Goal: Task Accomplishment & Management: Use online tool/utility

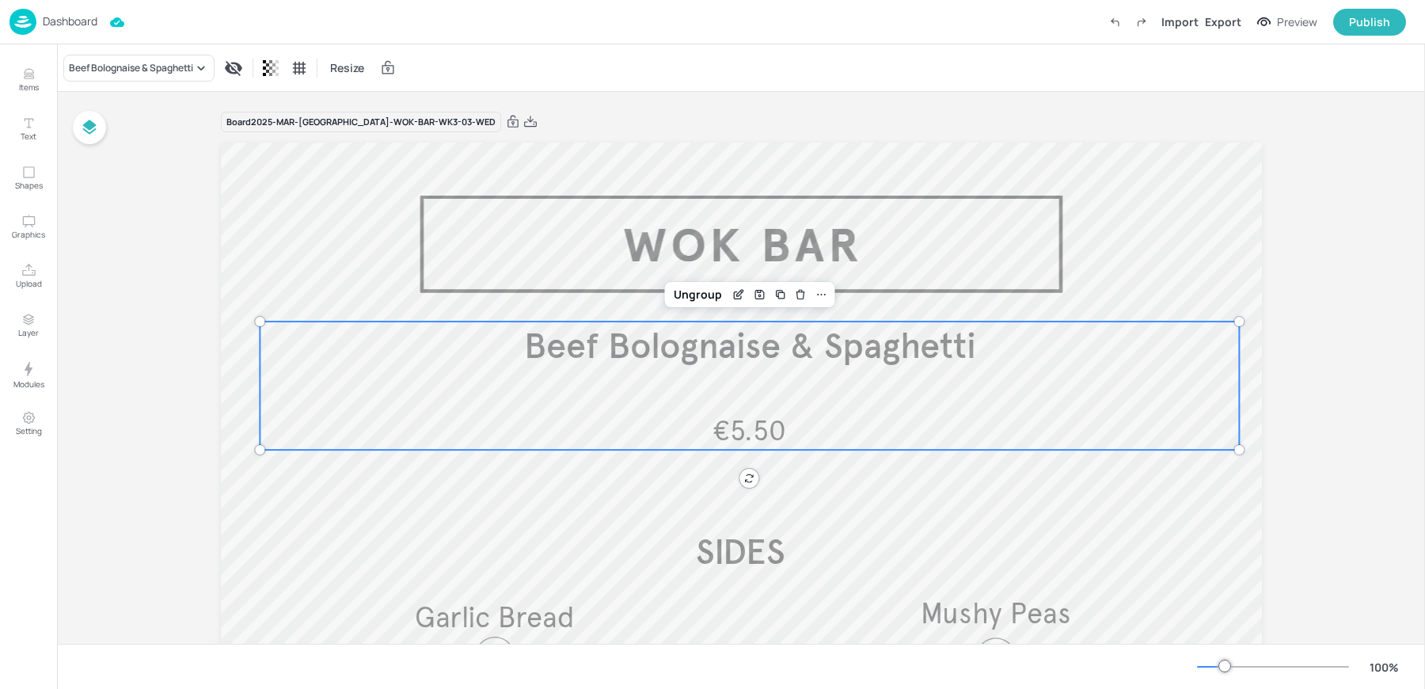
click at [86, 17] on p "Dashboard" at bounding box center [70, 21] width 55 height 11
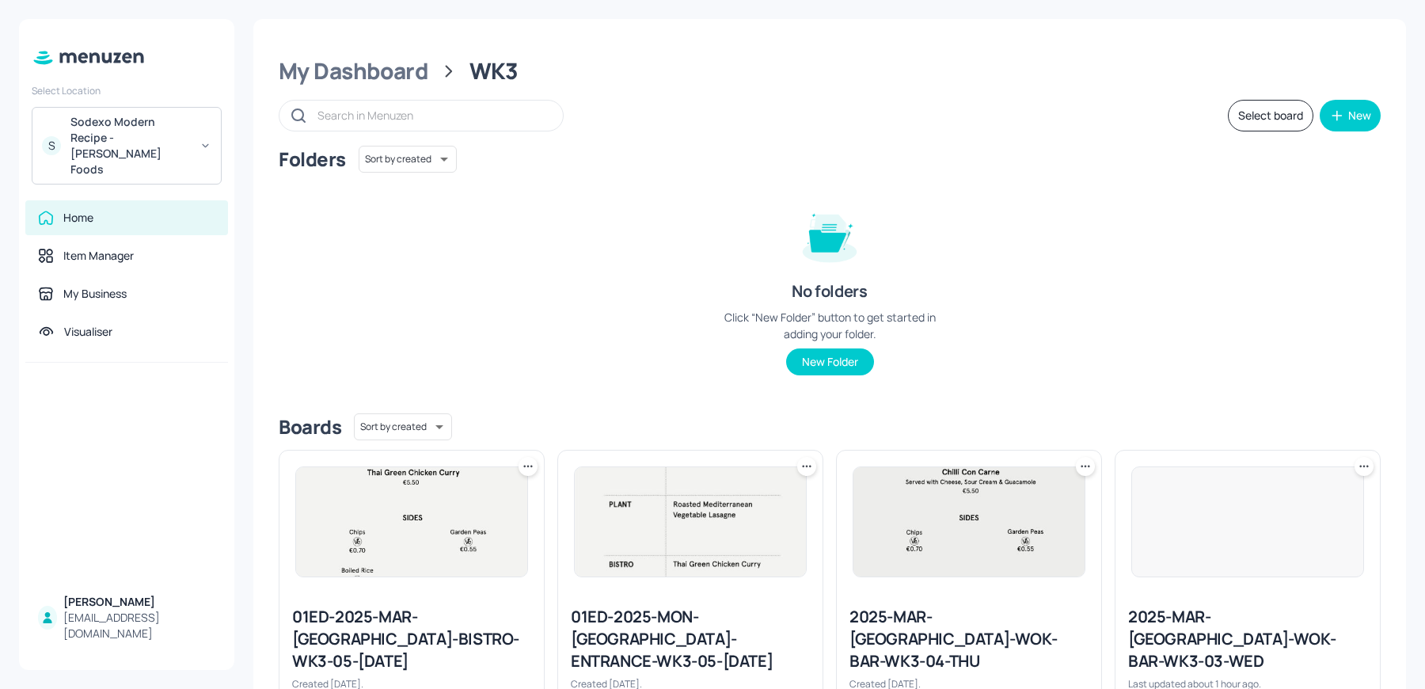
click at [150, 132] on div "Sodexo Modern Recipe - [PERSON_NAME] Foods" at bounding box center [130, 145] width 120 height 63
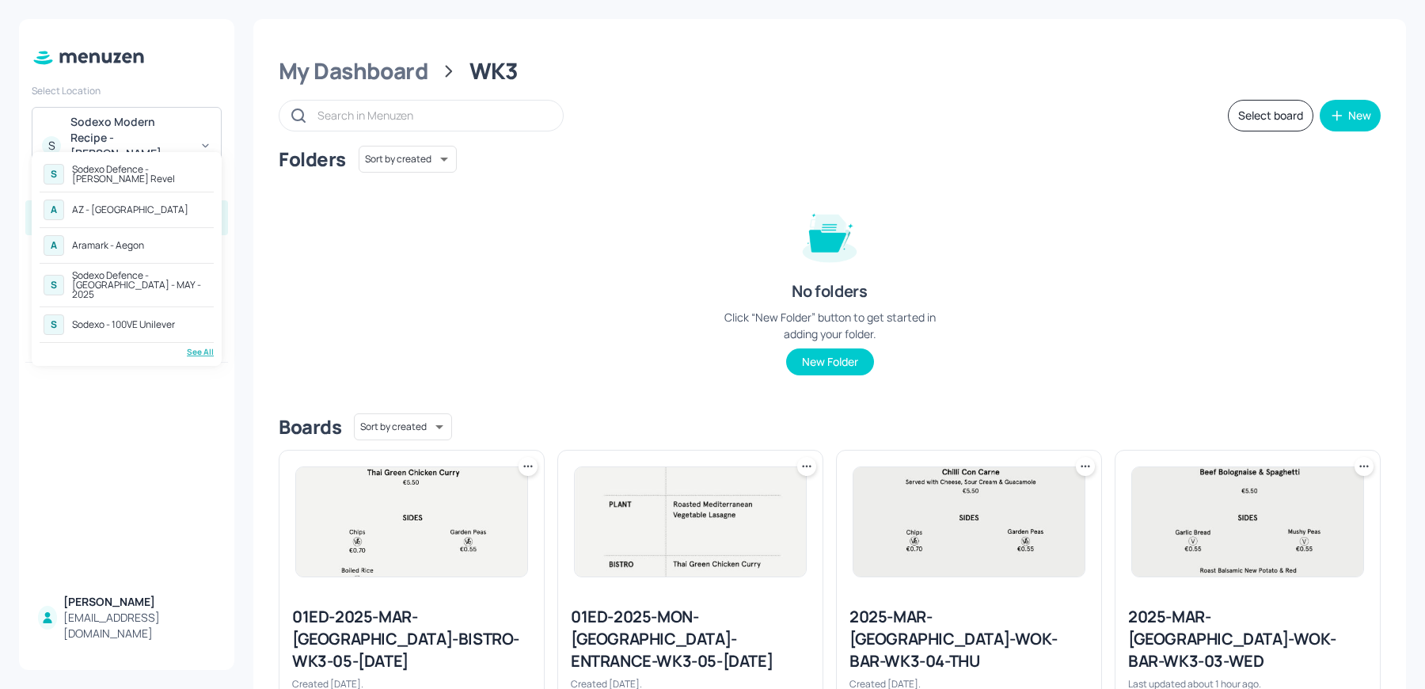
click at [201, 348] on div "See All" at bounding box center [127, 352] width 174 height 12
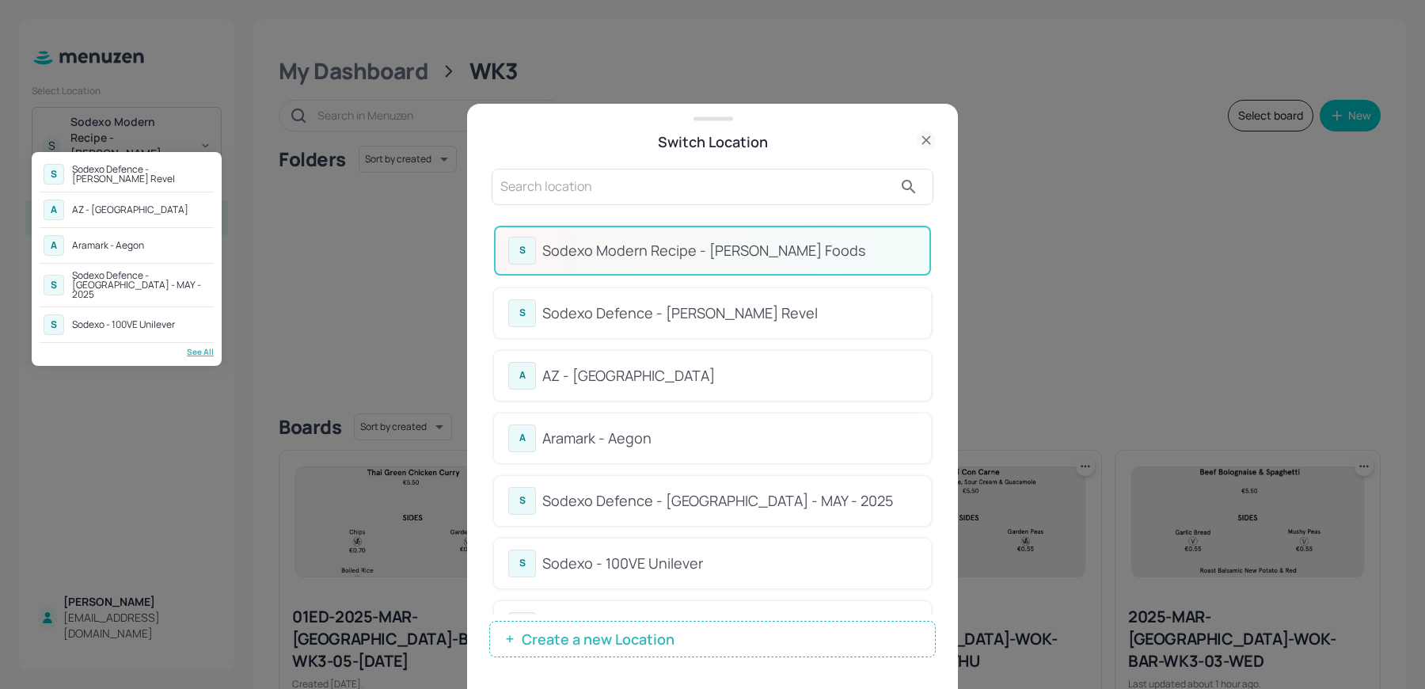
click at [934, 250] on div at bounding box center [712, 344] width 1425 height 689
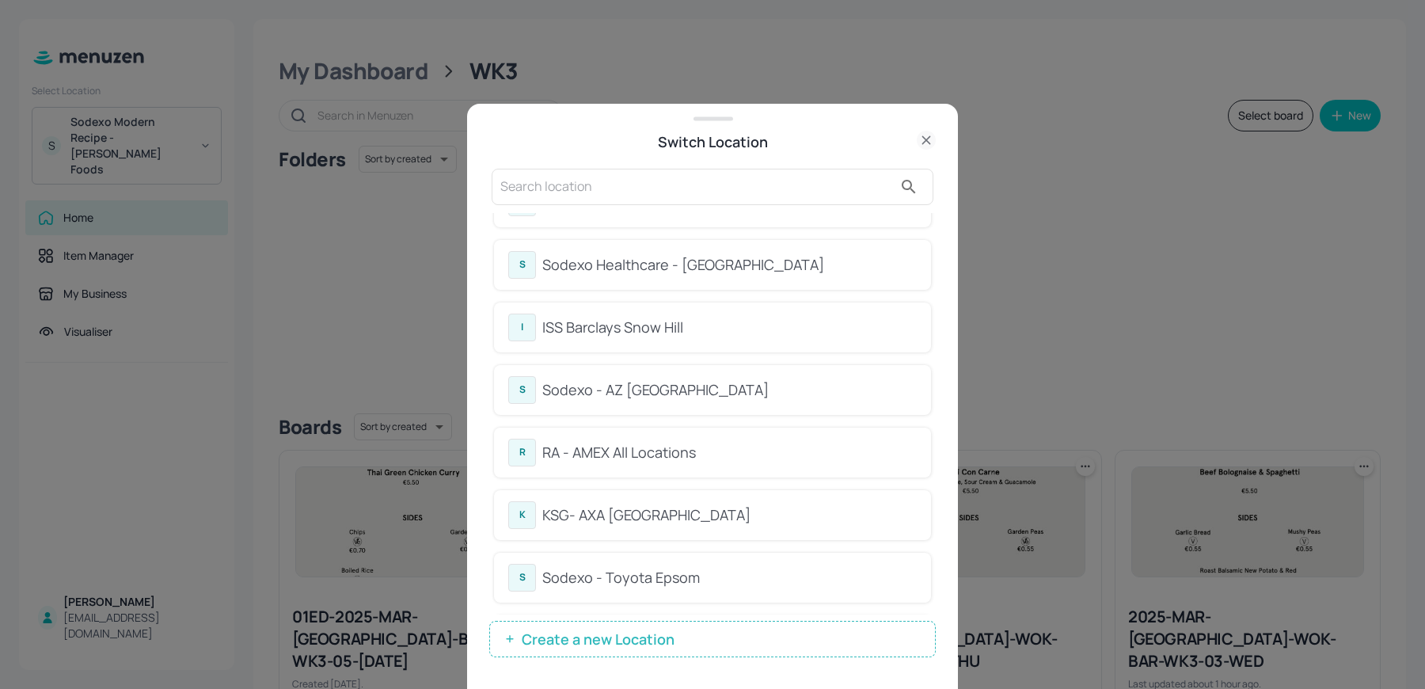
scroll to position [442, 0]
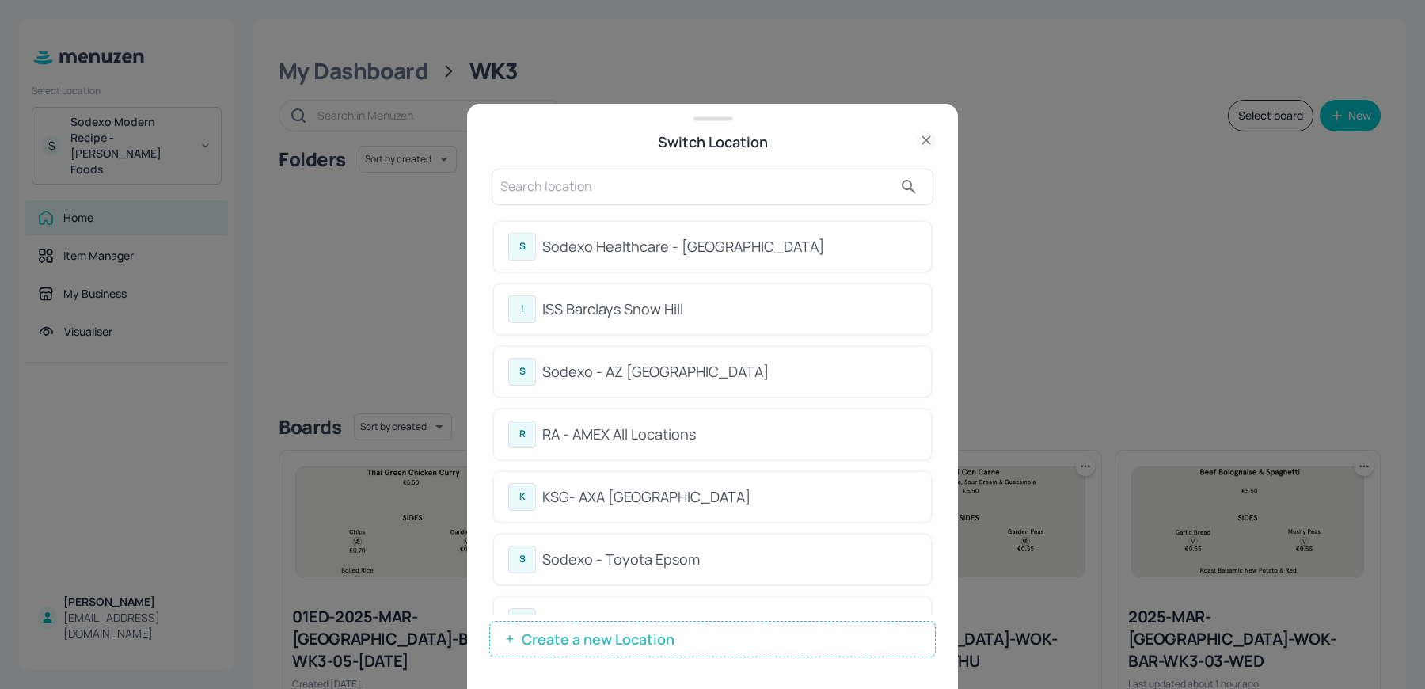
click at [652, 454] on div "R RA - AMEX All Locations" at bounding box center [712, 434] width 437 height 50
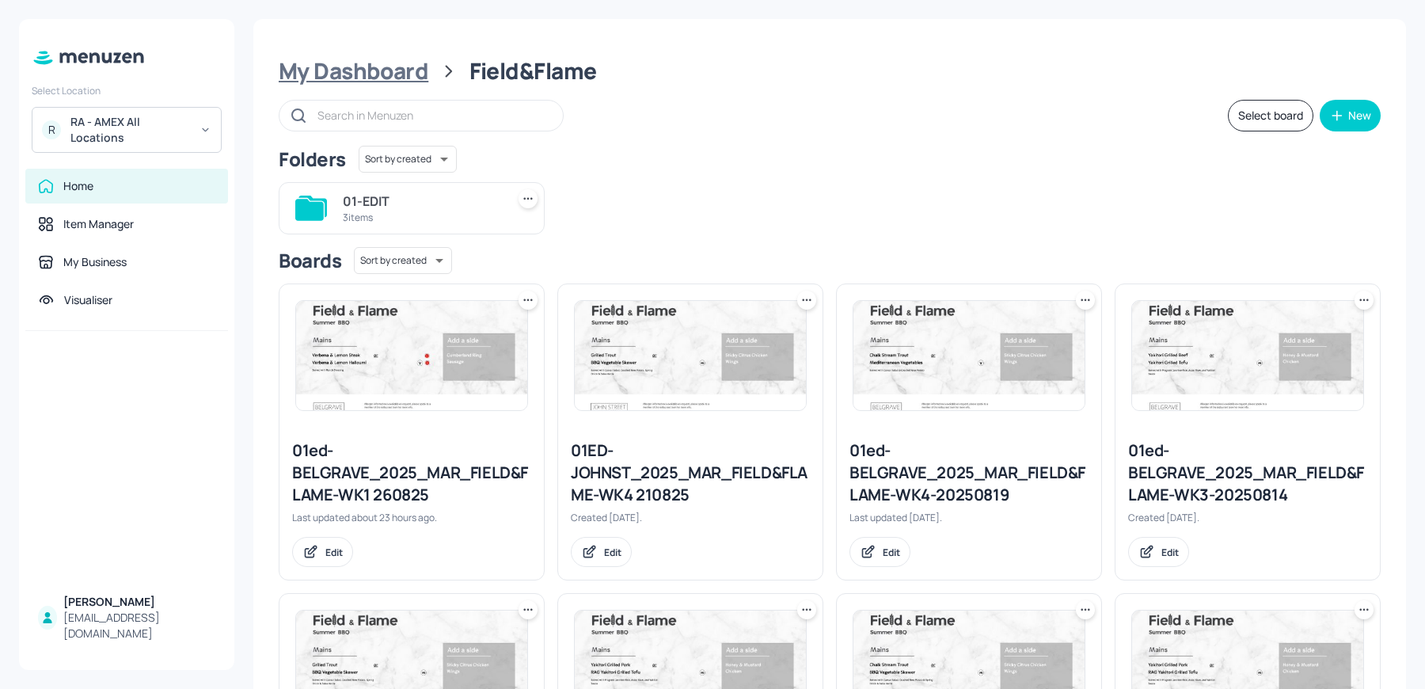
click at [375, 70] on div "My Dashboard" at bounding box center [354, 71] width 150 height 29
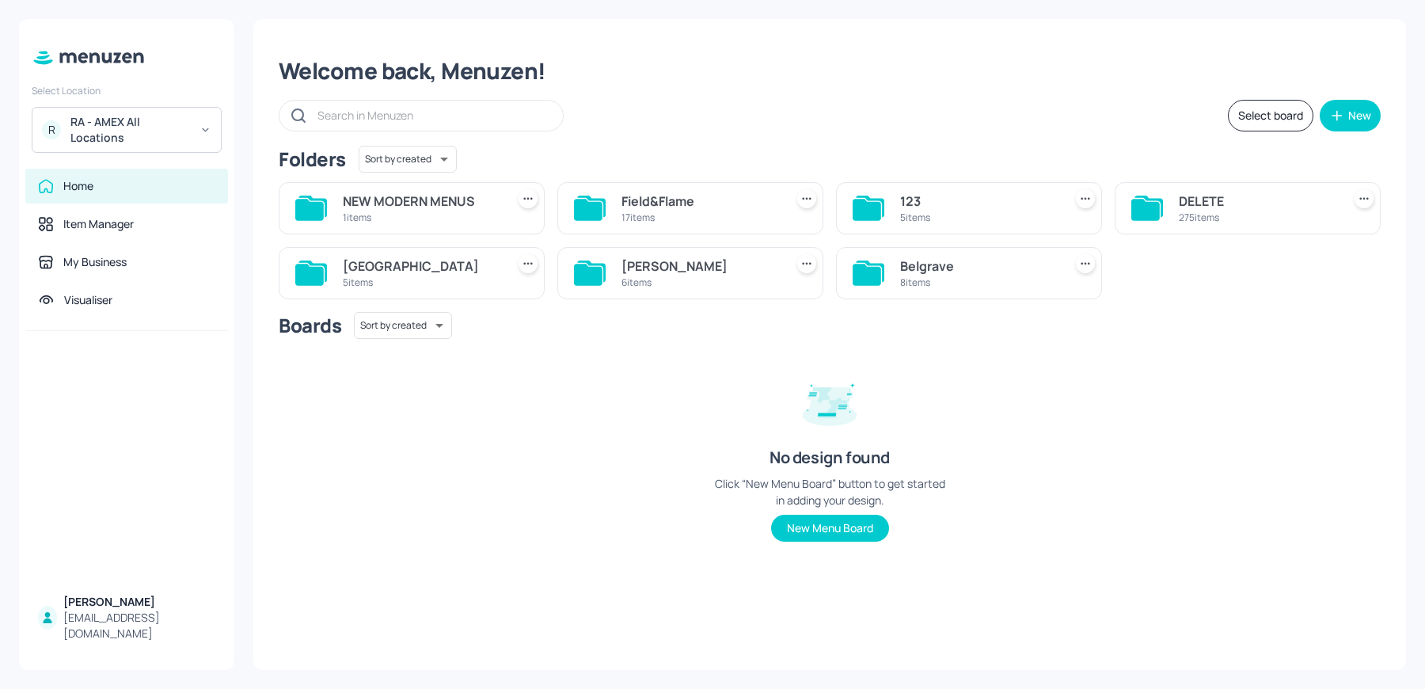
click at [983, 268] on div "Belgrave" at bounding box center [978, 266] width 157 height 19
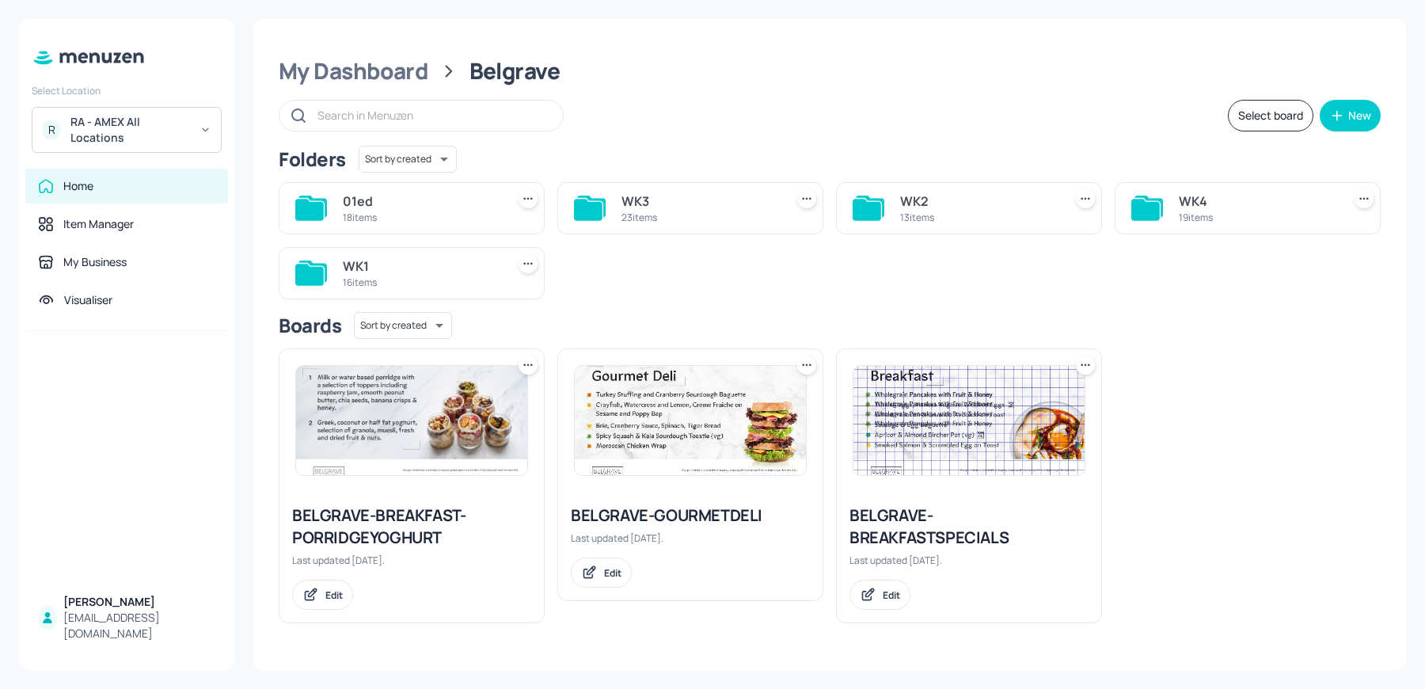
click at [444, 263] on div "WK1" at bounding box center [421, 266] width 157 height 19
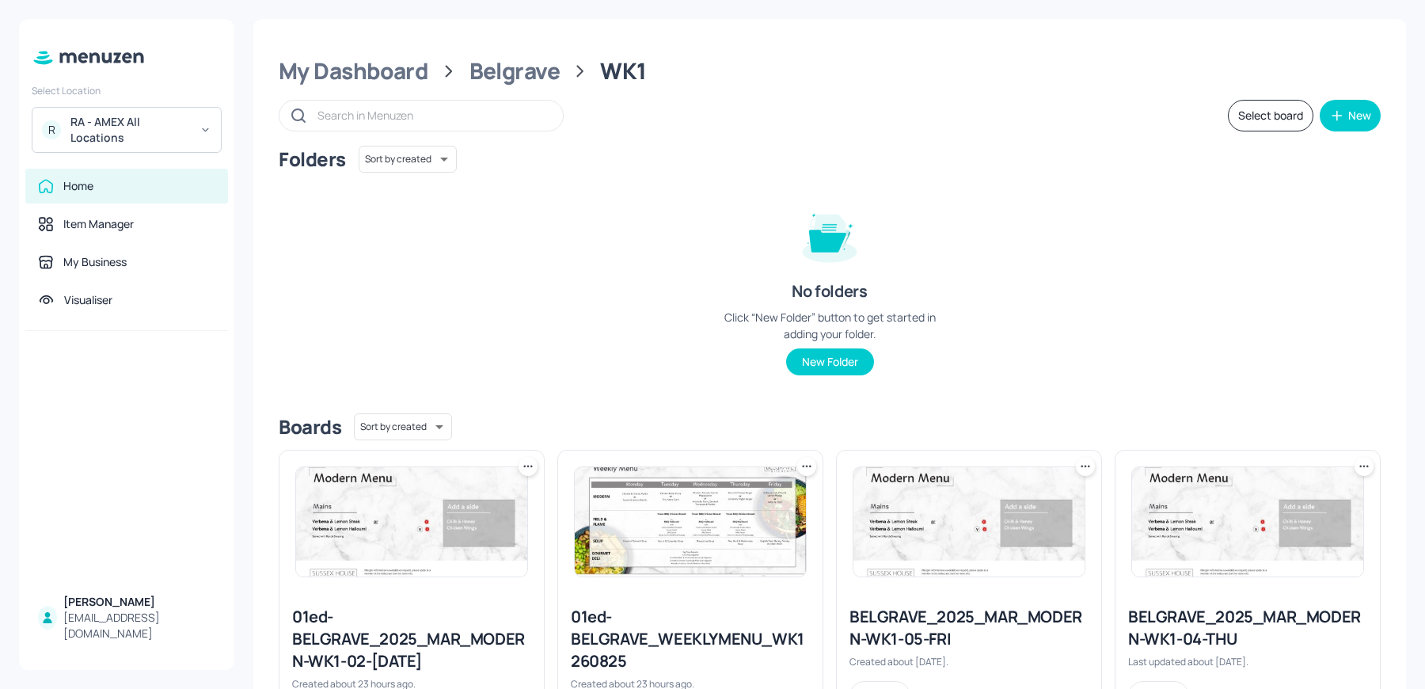
scroll to position [998, 0]
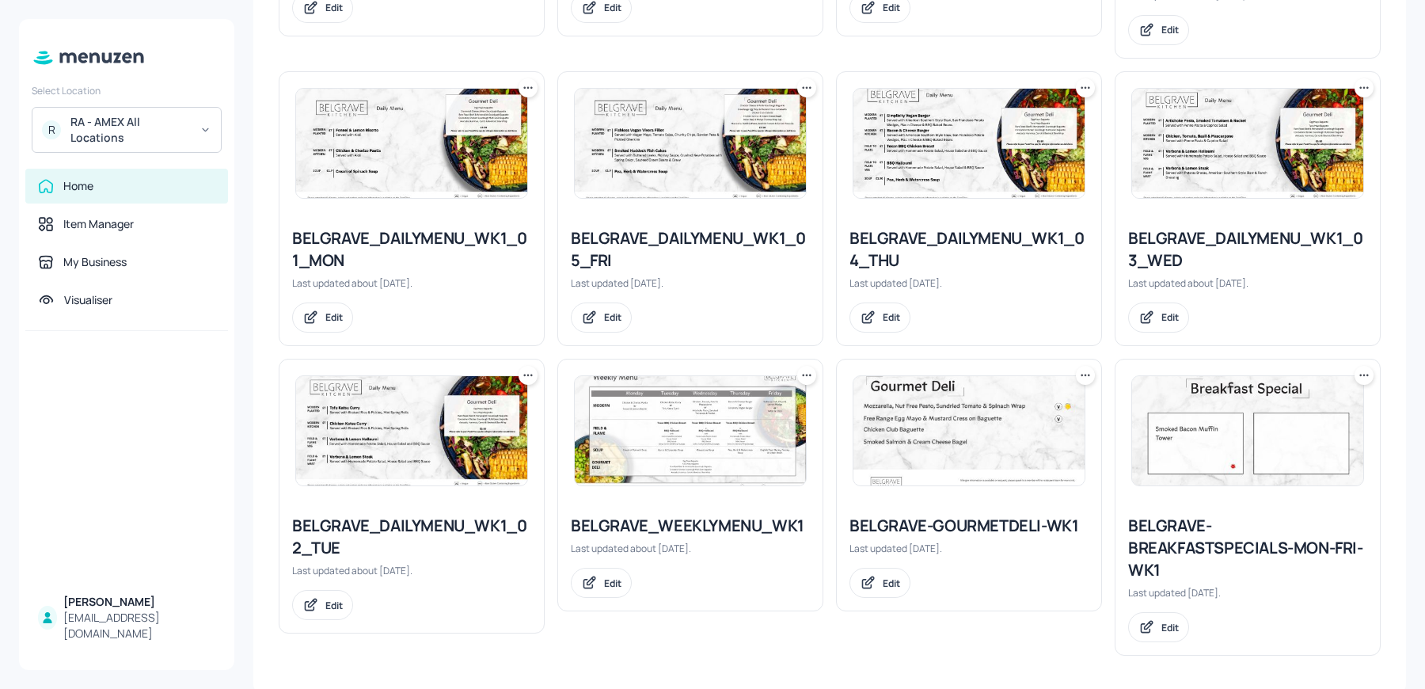
click at [1174, 438] on img at bounding box center [1247, 430] width 231 height 109
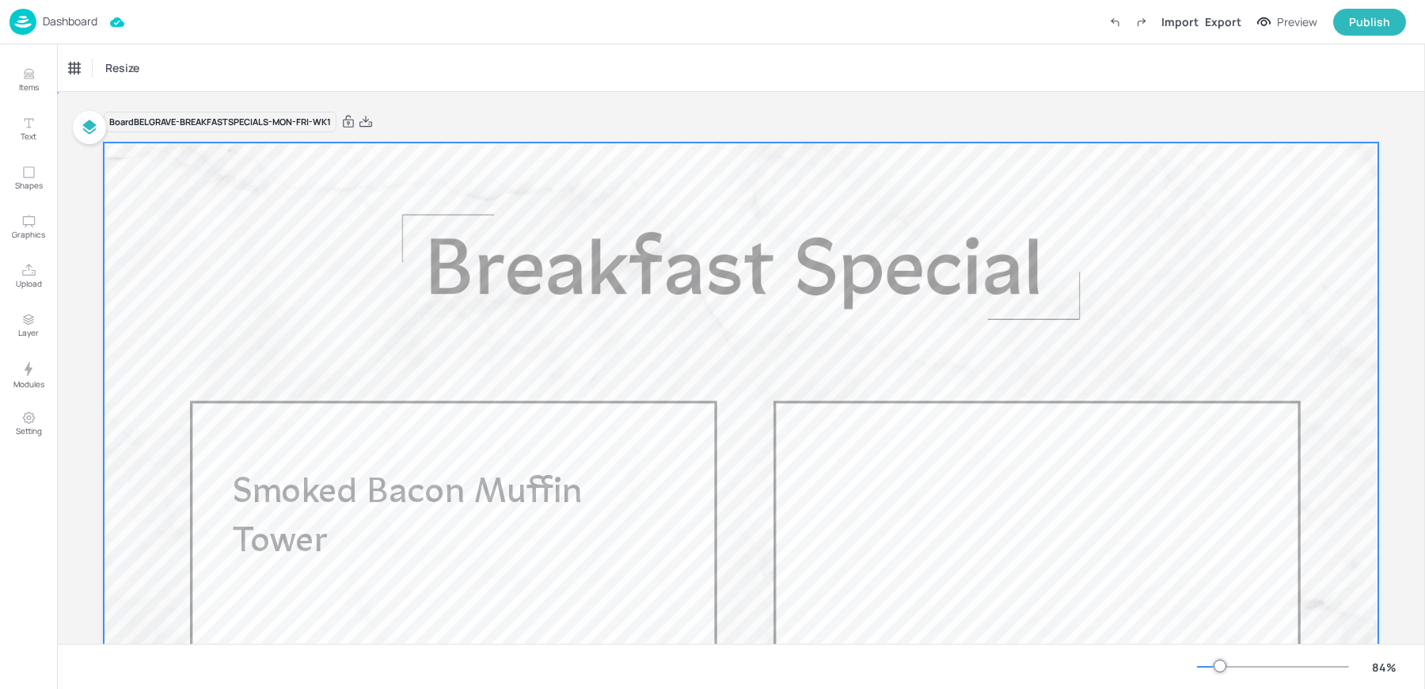
click at [1058, 546] on div at bounding box center [741, 501] width 1275 height 717
click at [959, 547] on div at bounding box center [741, 501] width 1275 height 717
click at [500, 523] on p "Smoked Bacon Muffin Tower" at bounding box center [409, 518] width 352 height 97
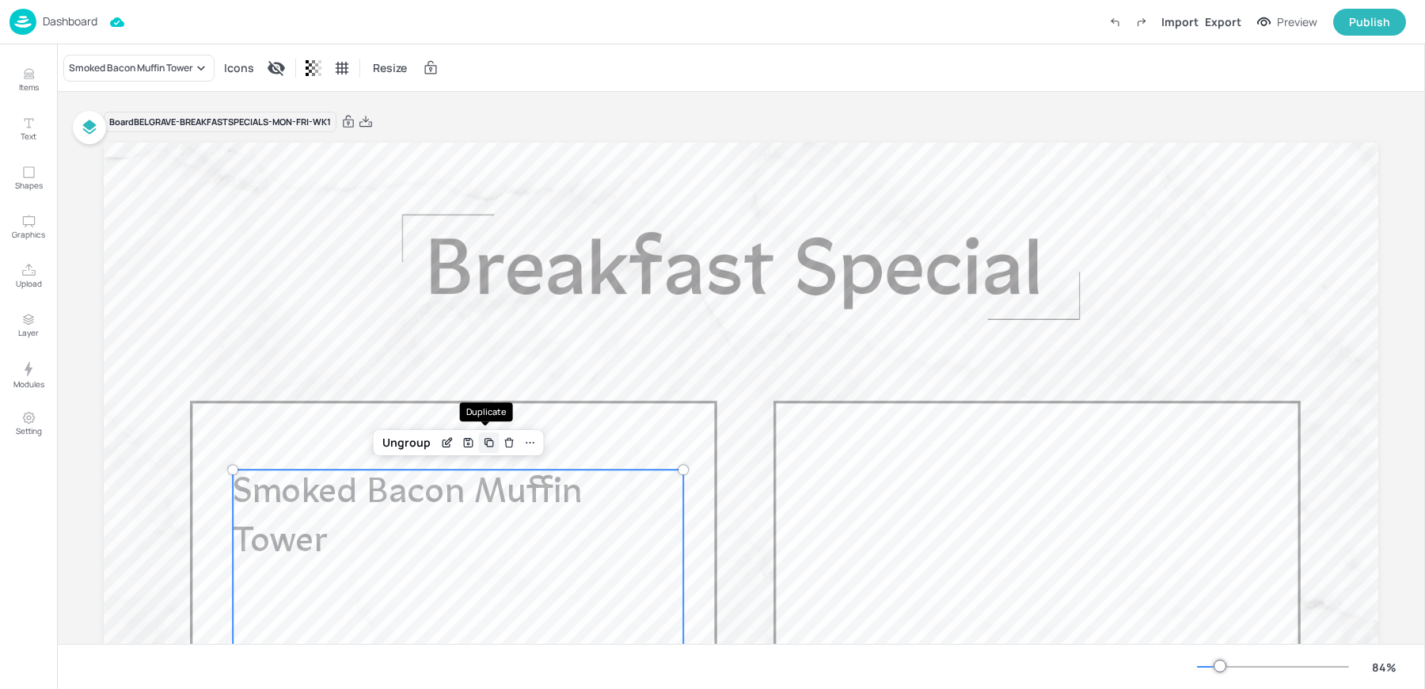
click at [489, 447] on icon "Duplicate" at bounding box center [488, 442] width 13 height 13
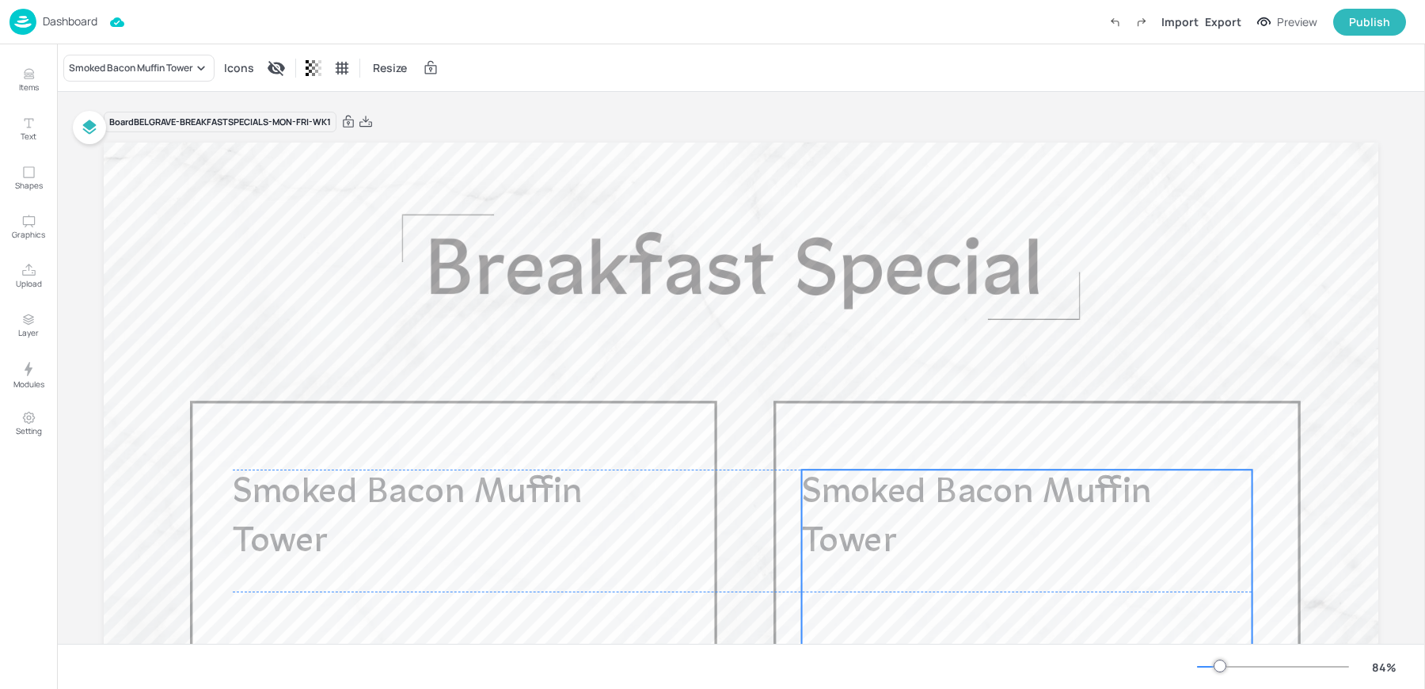
drag, startPoint x: 474, startPoint y: 519, endPoint x: 1037, endPoint y: 511, distance: 562.3
click at [1037, 511] on p "Smoked Bacon Muffin Tower" at bounding box center [978, 518] width 352 height 97
click at [99, 58] on div "Smoked Bacon Muffin Tower" at bounding box center [138, 68] width 151 height 27
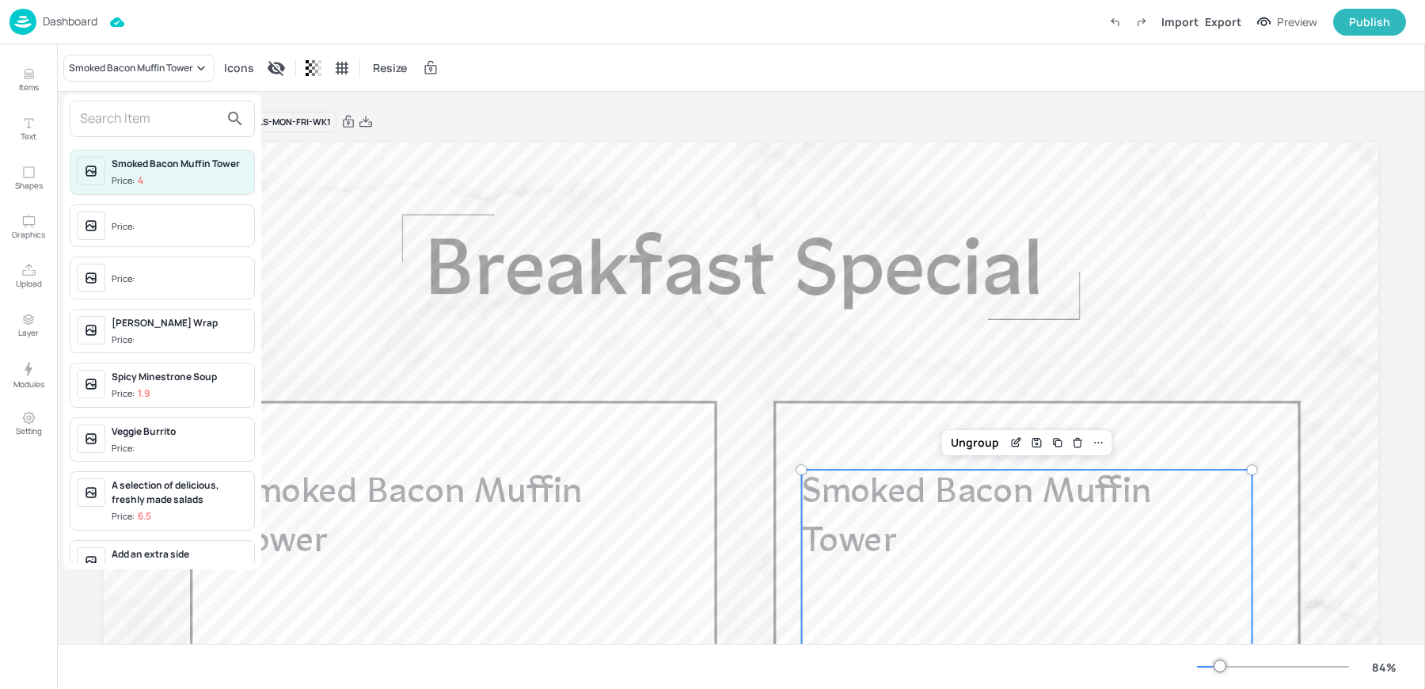
click at [123, 123] on input "text" at bounding box center [149, 118] width 139 height 25
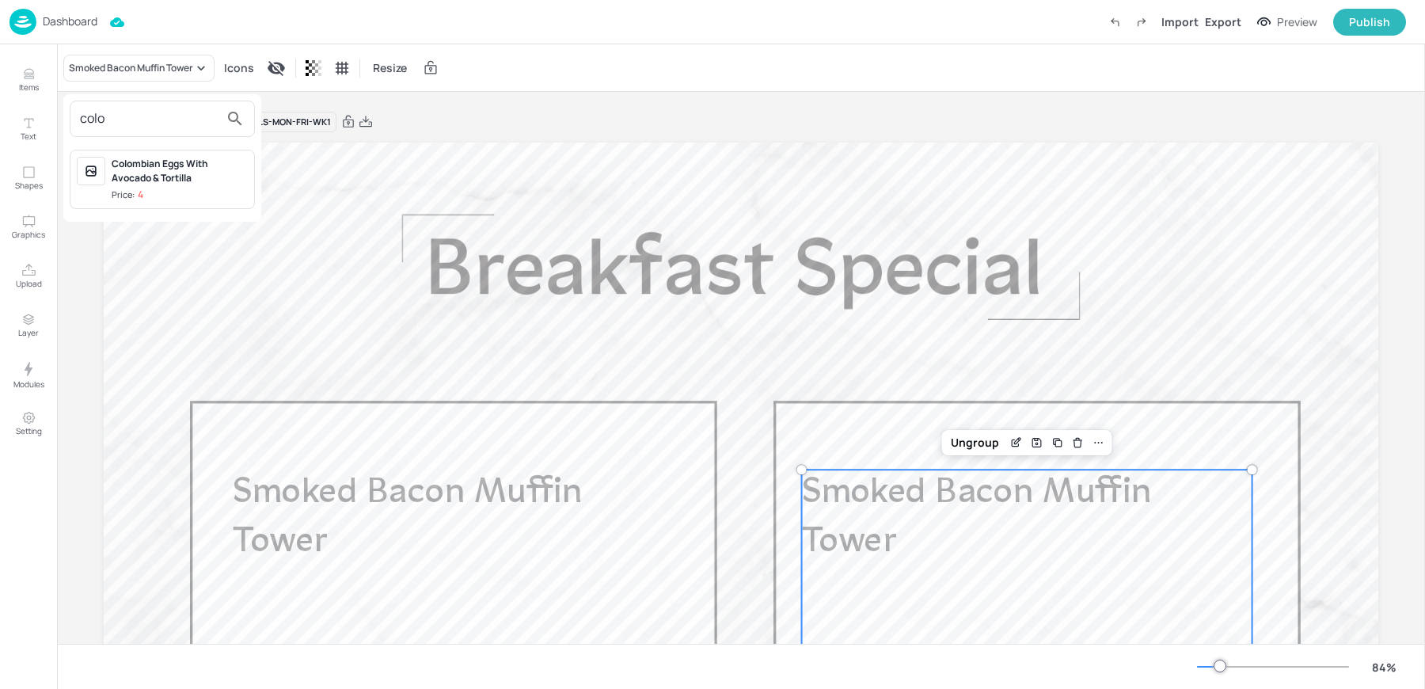
type input "colo"
click at [175, 169] on div "Colombian Eggs With Avocado & Tortilla" at bounding box center [180, 171] width 136 height 29
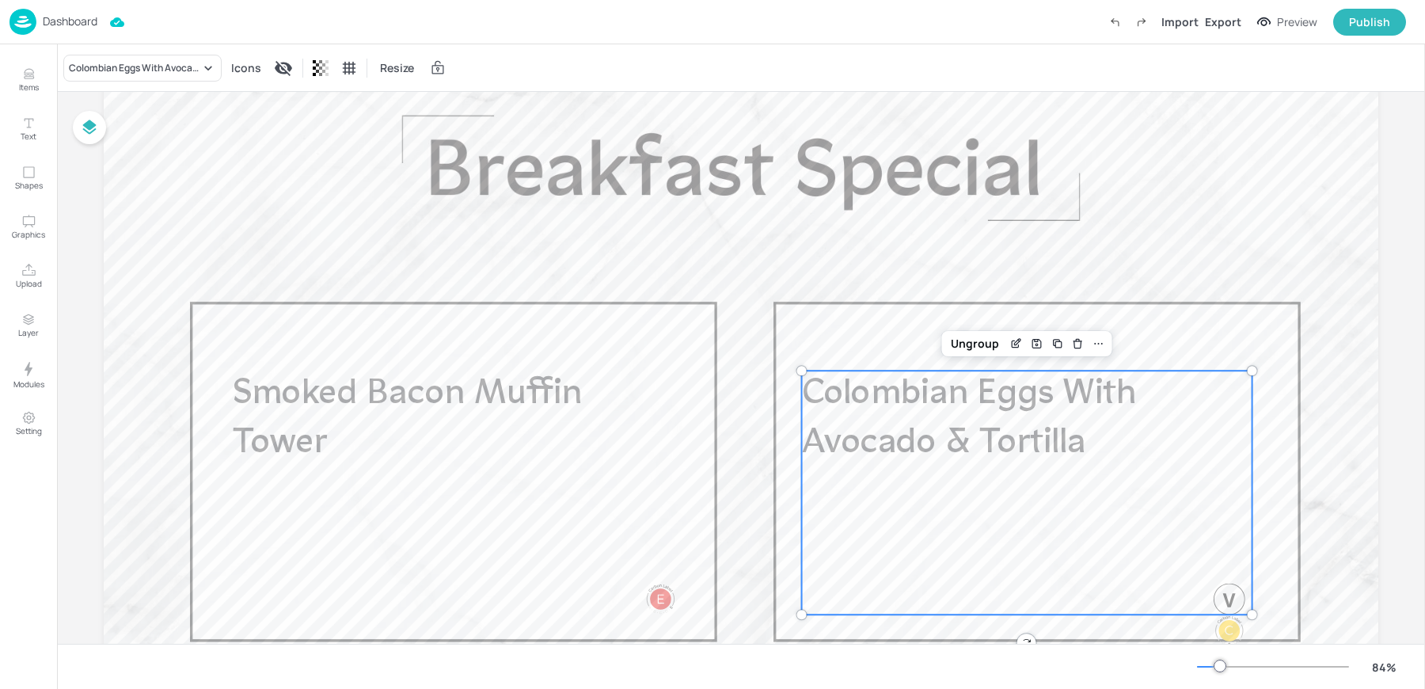
scroll to position [111, 0]
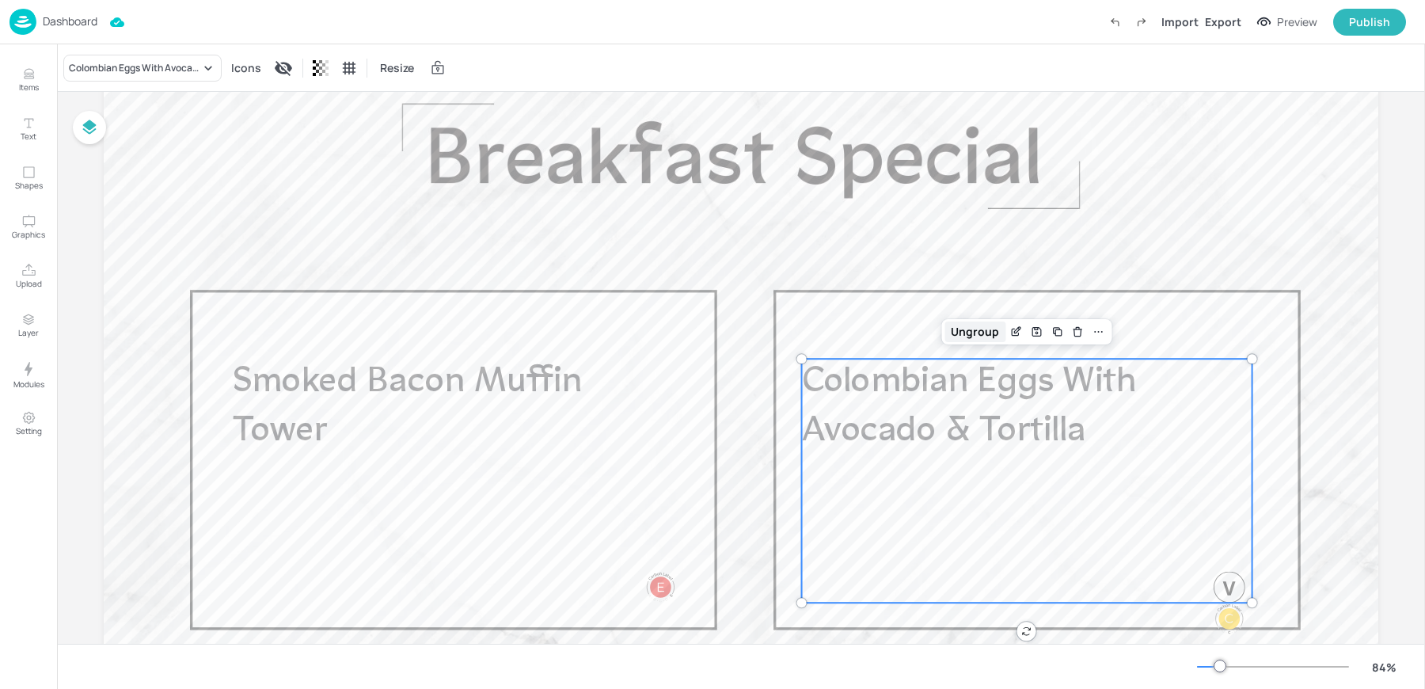
click at [957, 337] on div "Ungroup" at bounding box center [975, 331] width 61 height 21
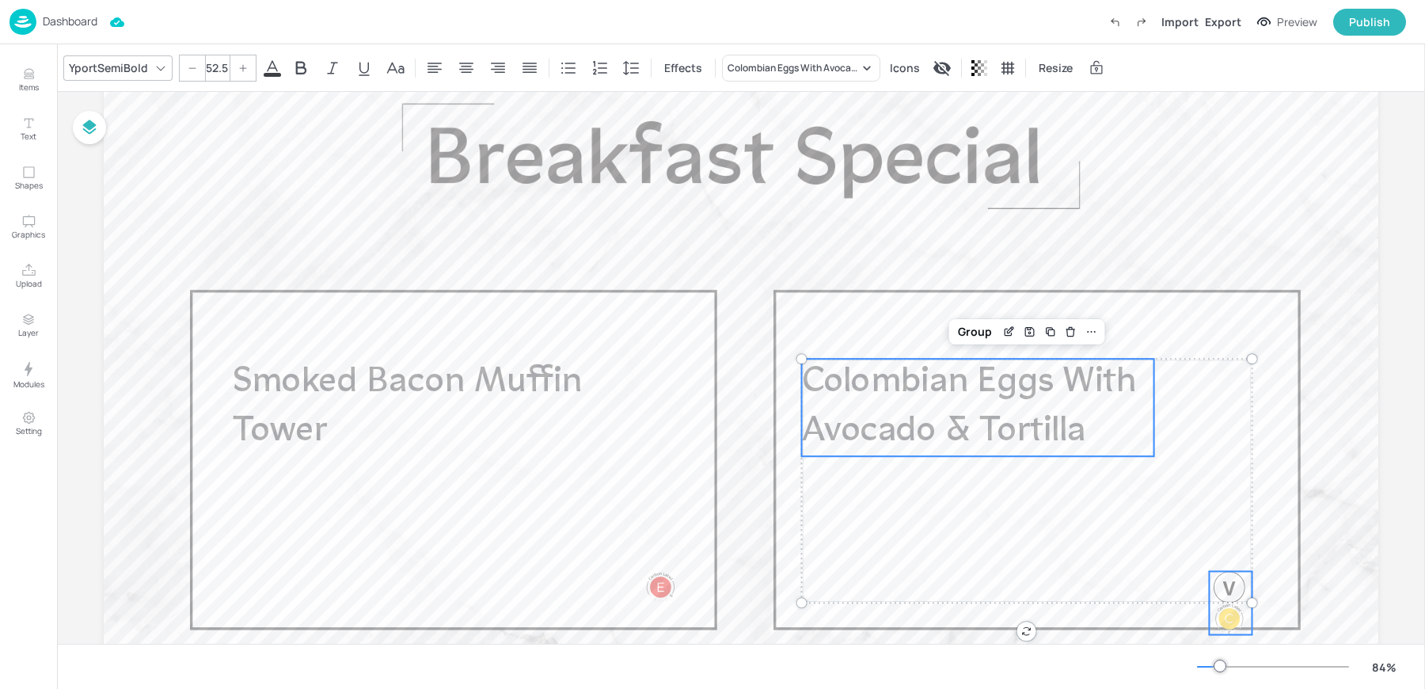
click at [1225, 588] on div at bounding box center [1230, 588] width 32 height 32
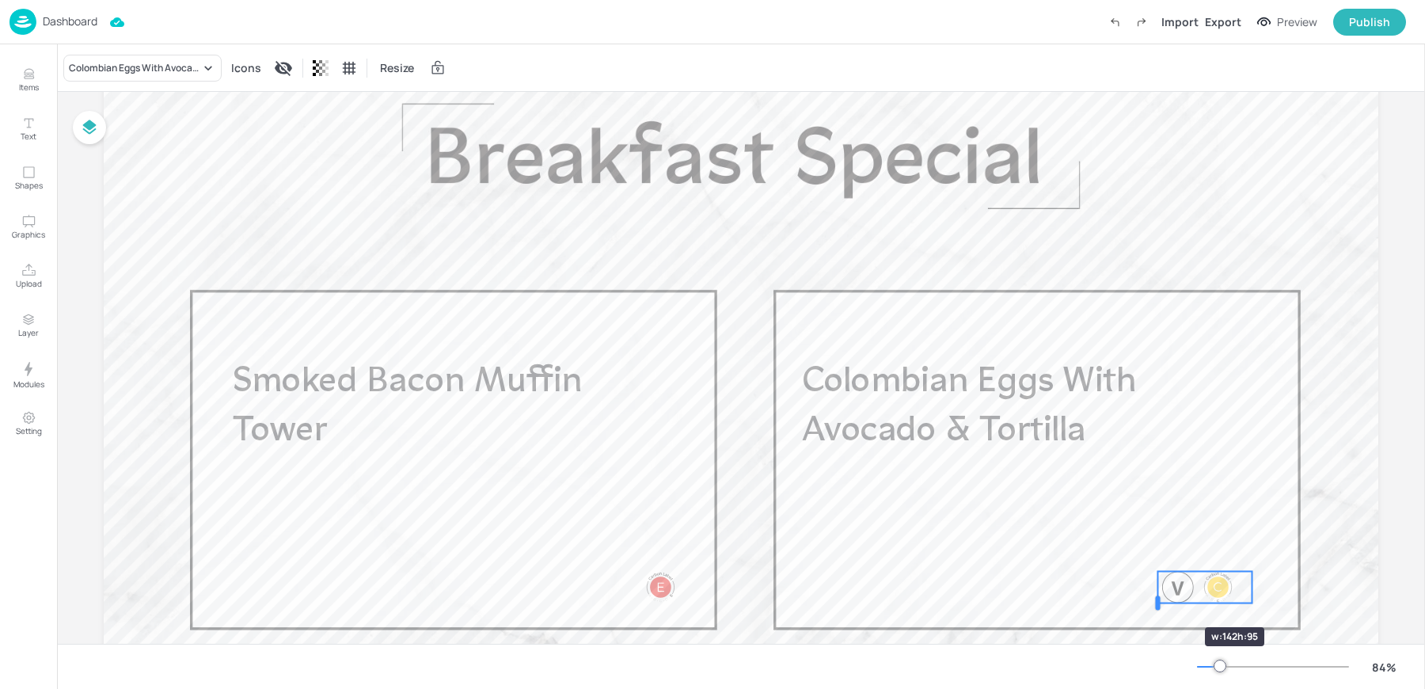
drag, startPoint x: 1209, startPoint y: 603, endPoint x: 1158, endPoint y: 599, distance: 51.6
click at [1158, 599] on div at bounding box center [1157, 602] width 5 height 14
click at [1158, 543] on icon "Edit Item" at bounding box center [1163, 544] width 13 height 13
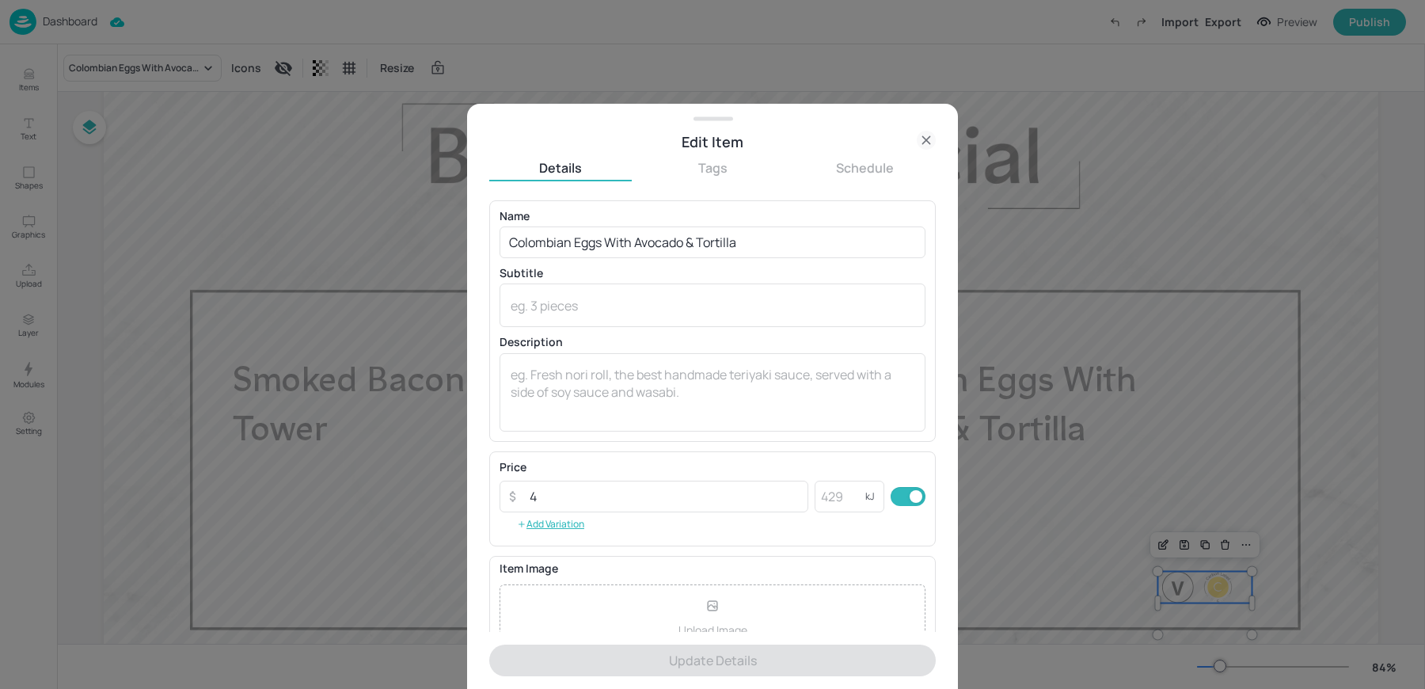
scroll to position [152, 0]
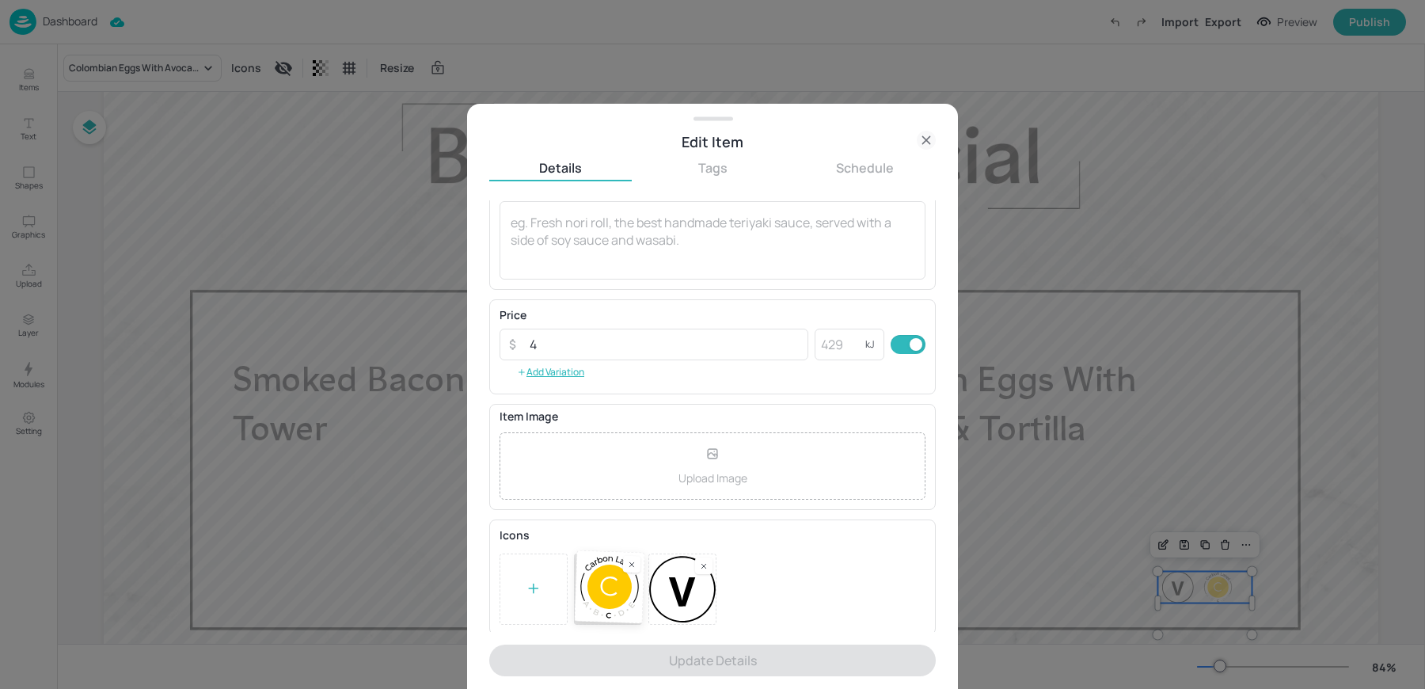
drag, startPoint x: 702, startPoint y: 595, endPoint x: 610, endPoint y: 595, distance: 91.9
click at [610, 595] on div at bounding box center [713, 588] width 426 height 71
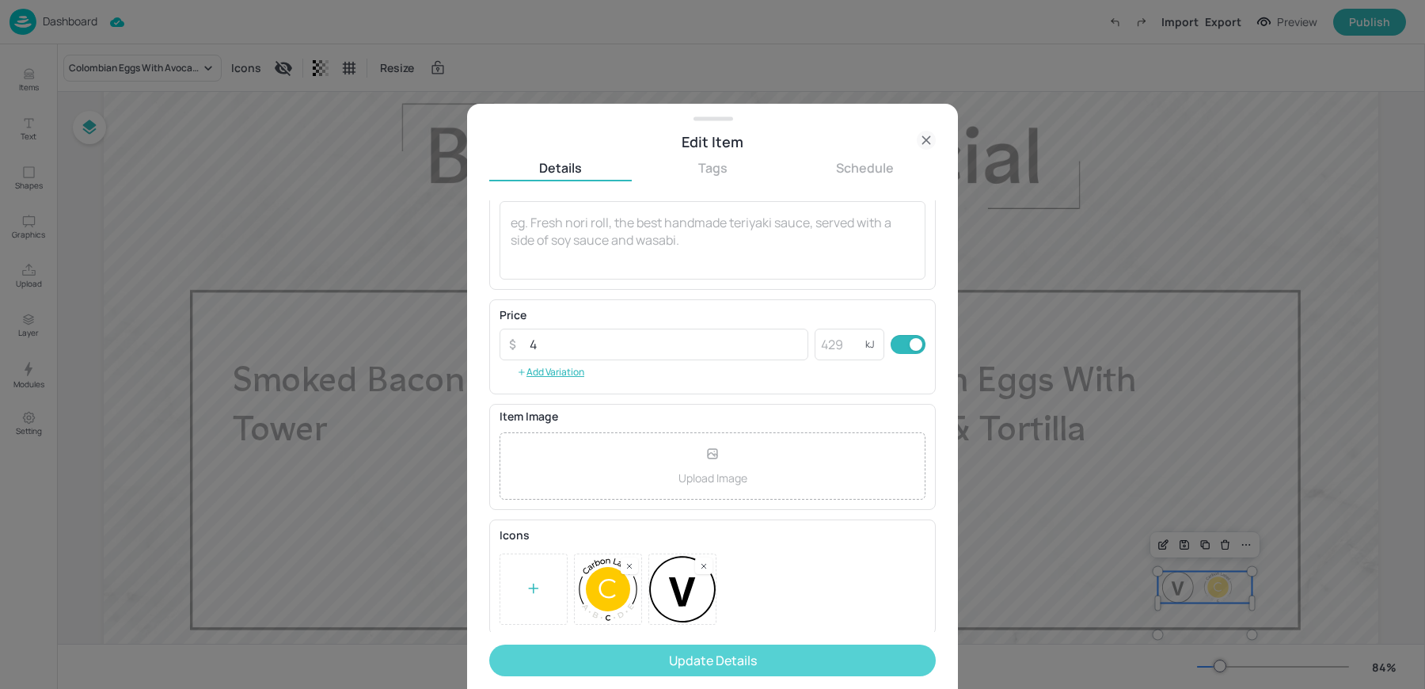
click at [645, 664] on button "Update Details" at bounding box center [712, 661] width 447 height 32
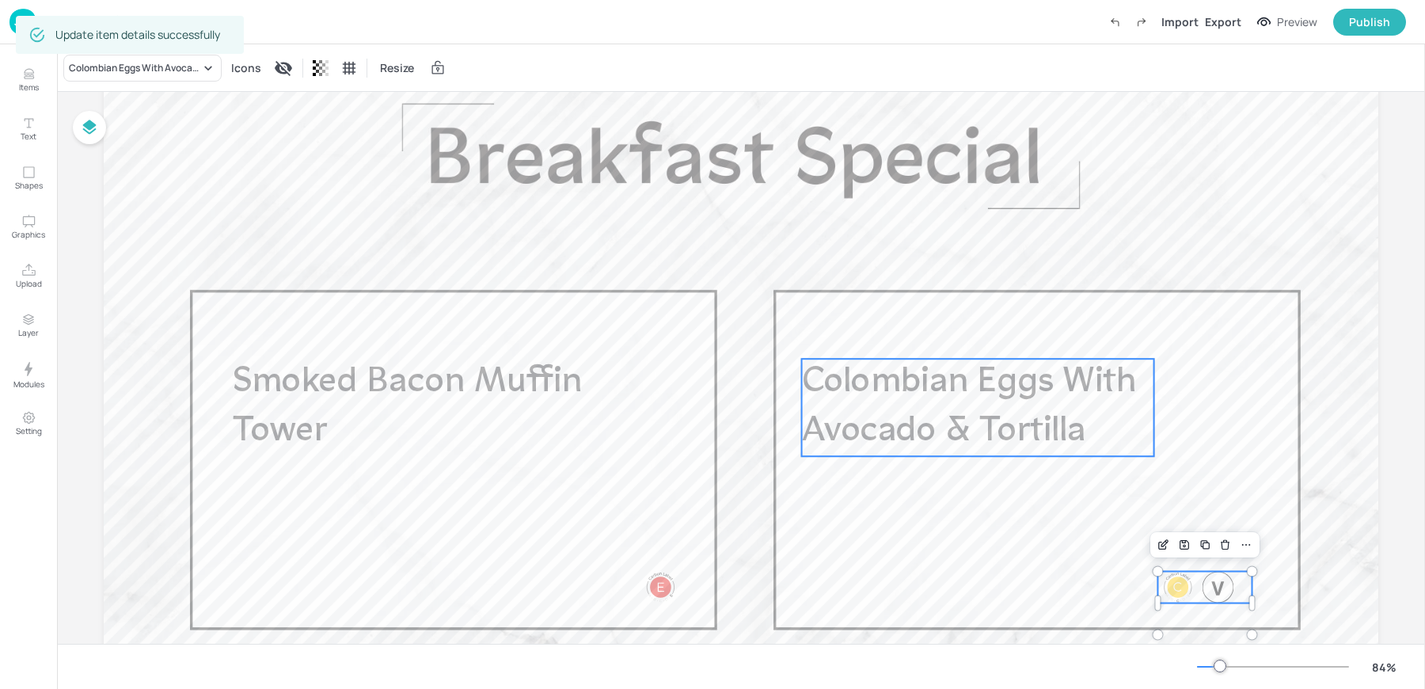
click at [1029, 417] on span "Colombian Eggs With Avocado & Tortilla" at bounding box center [969, 407] width 335 height 85
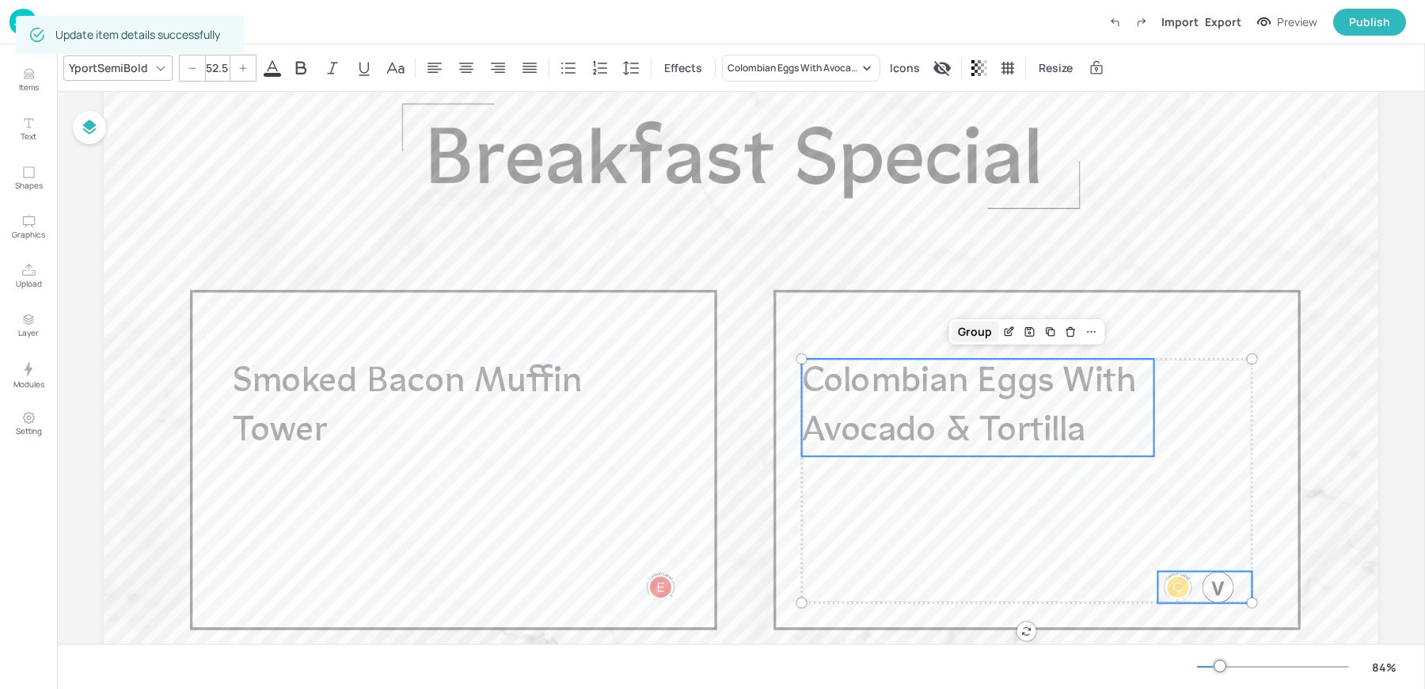
click at [972, 329] on div "Group" at bounding box center [975, 331] width 47 height 21
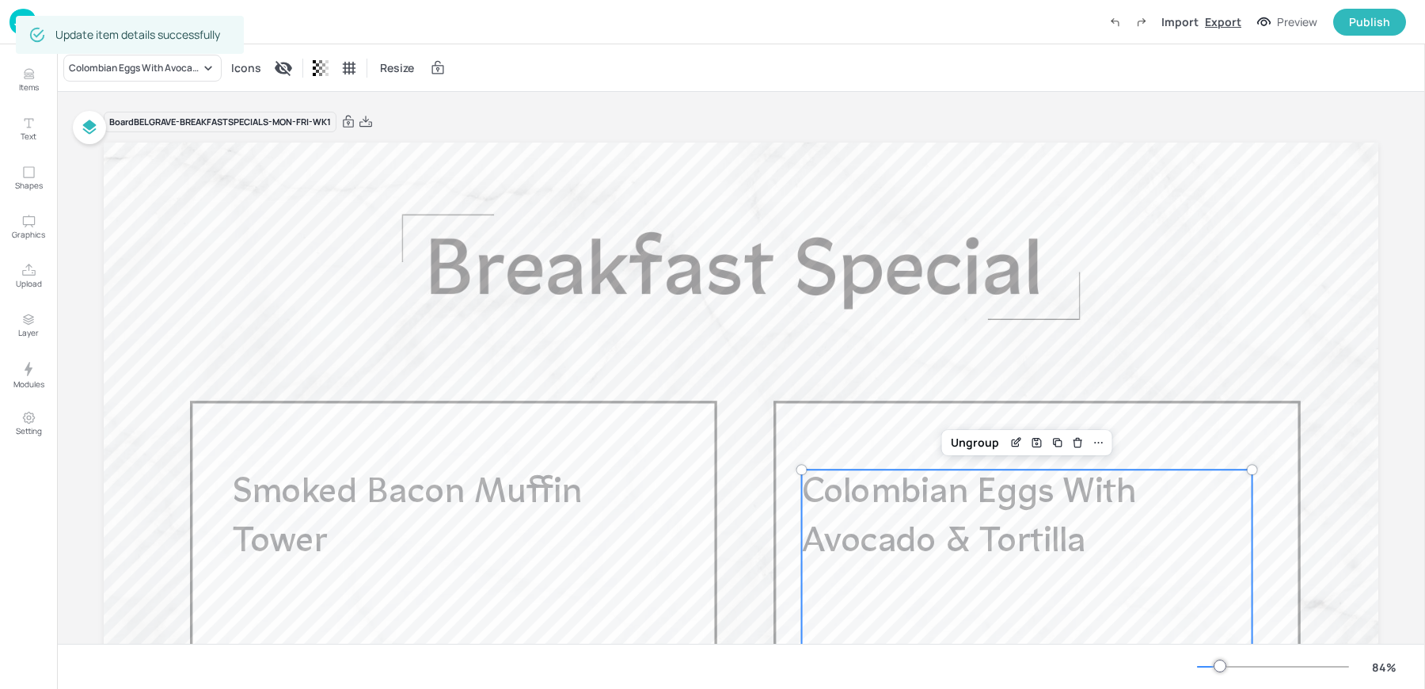
click at [1229, 26] on div "Export" at bounding box center [1223, 21] width 36 height 17
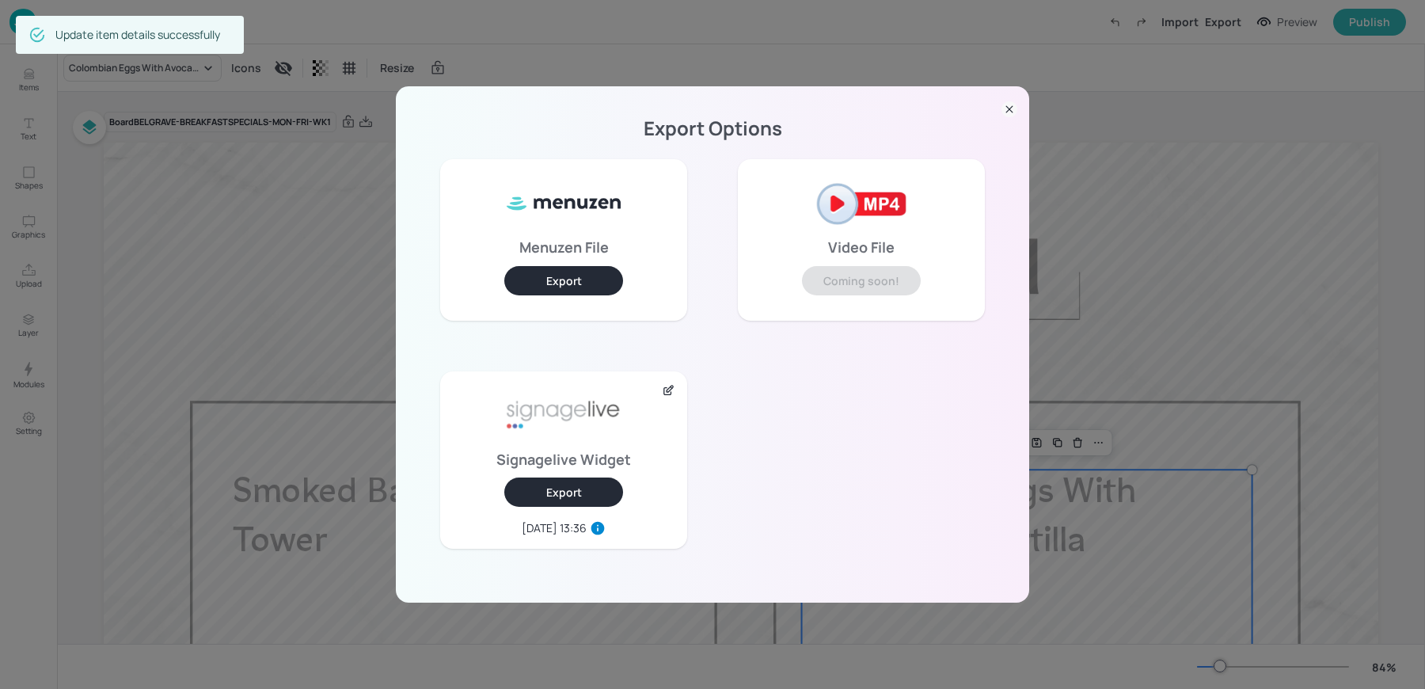
click at [544, 505] on button "Export" at bounding box center [563, 491] width 119 height 29
click at [172, 205] on div "Export Options Menuzen File Export Video File Coming soon! Signagelive Widget E…" at bounding box center [712, 344] width 1425 height 689
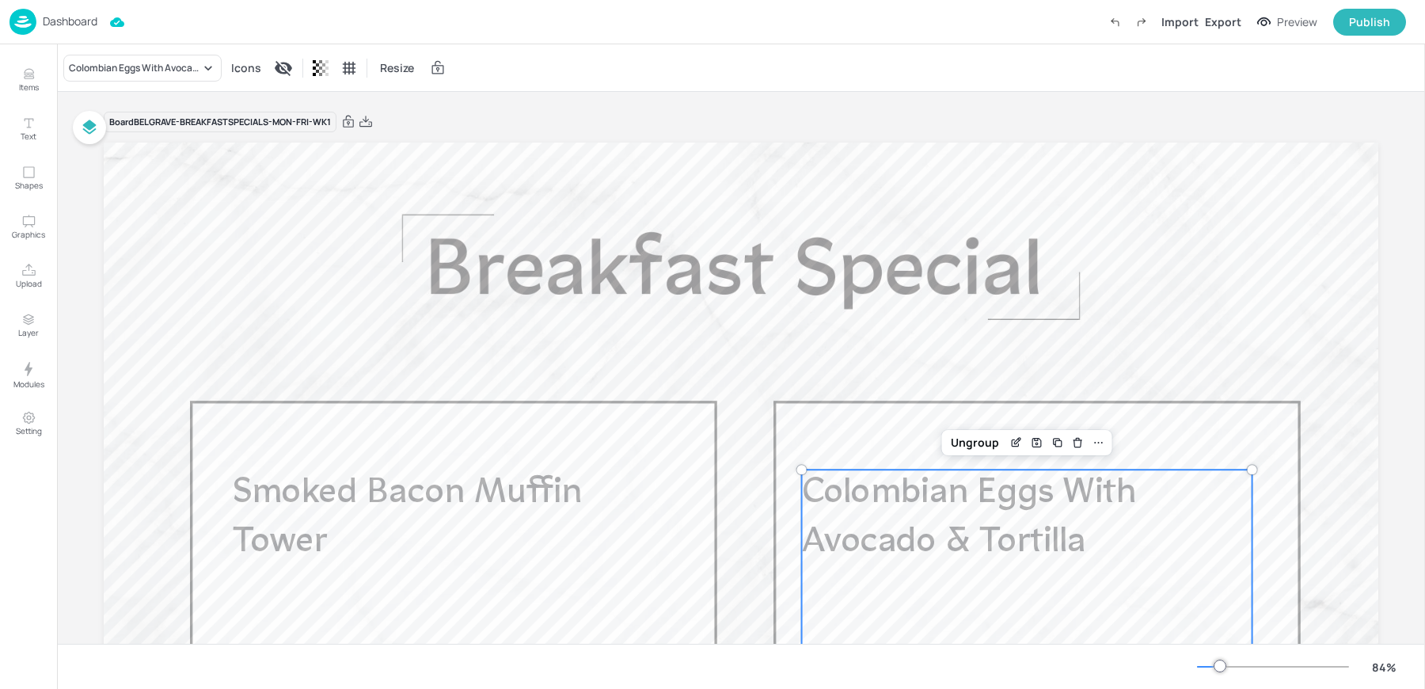
click at [11, 6] on div "Dashboard Import Export Preview Publish" at bounding box center [708, 22] width 1397 height 44
click at [29, 23] on img at bounding box center [23, 22] width 27 height 26
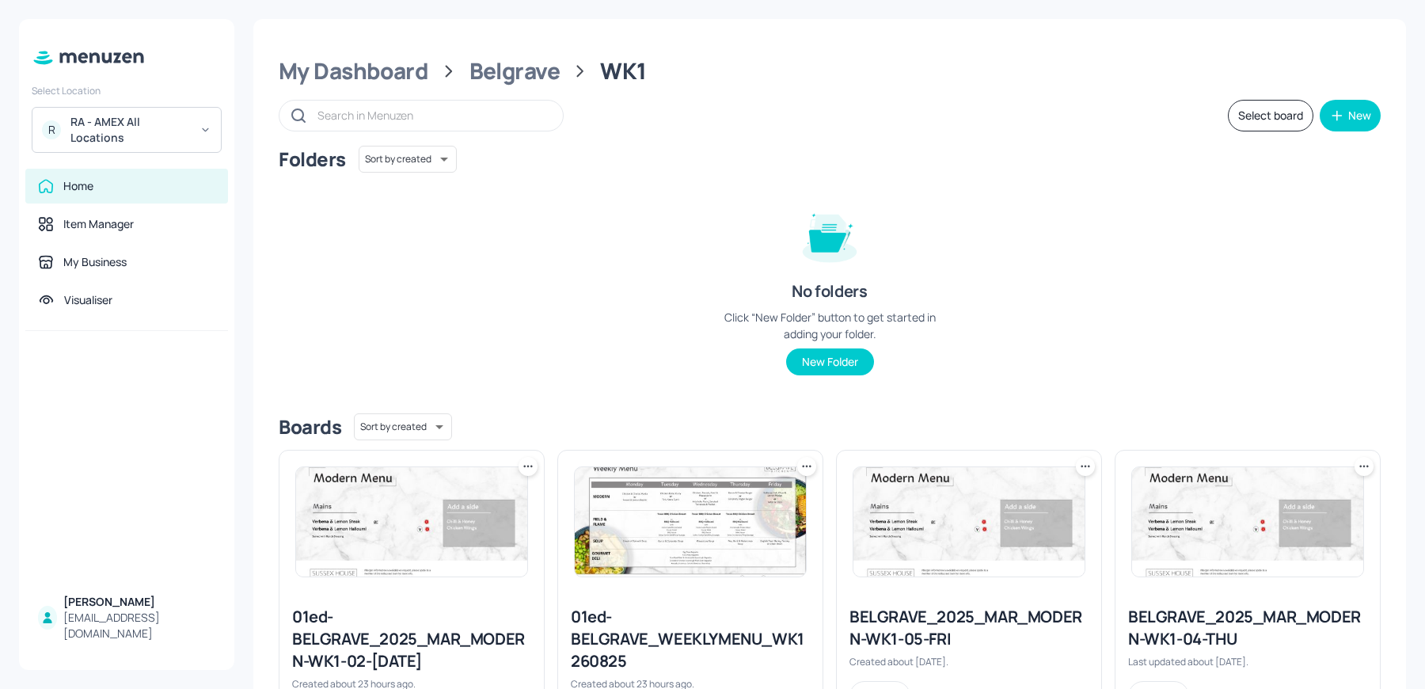
click at [617, 546] on img at bounding box center [690, 521] width 231 height 109
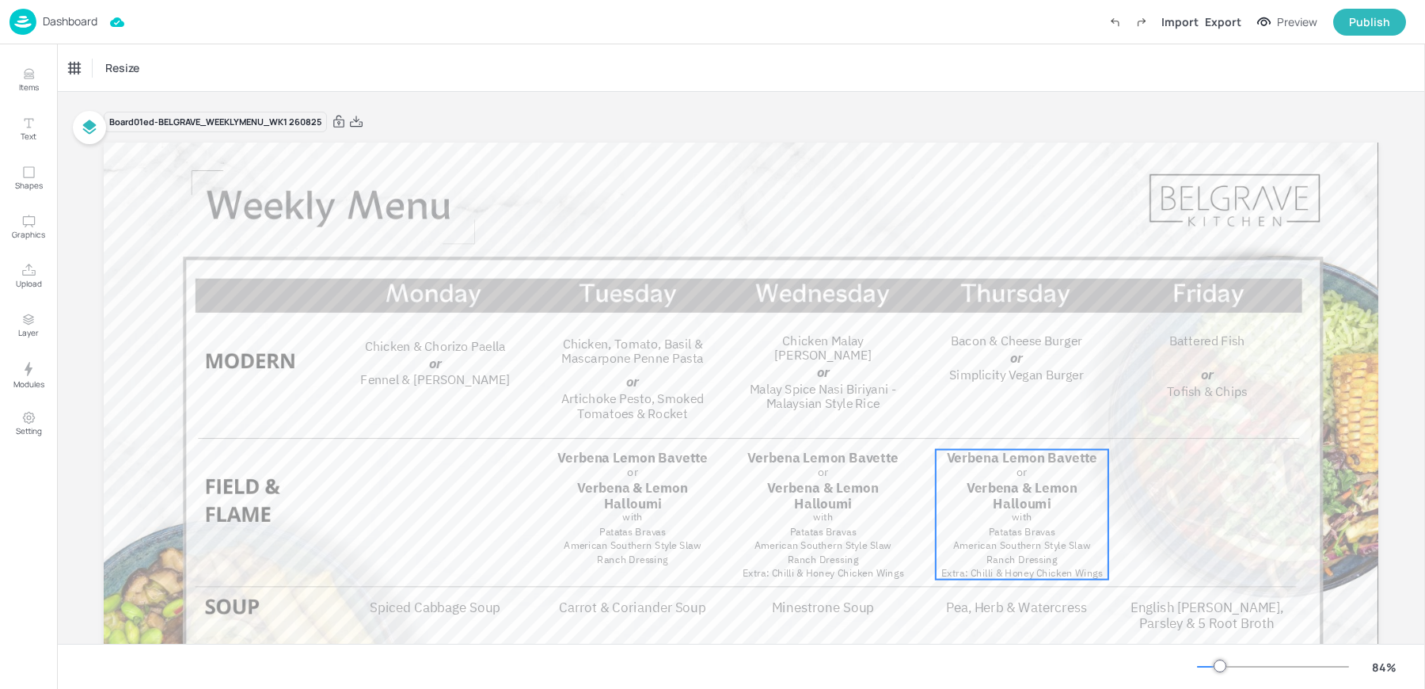
scroll to position [254, 0]
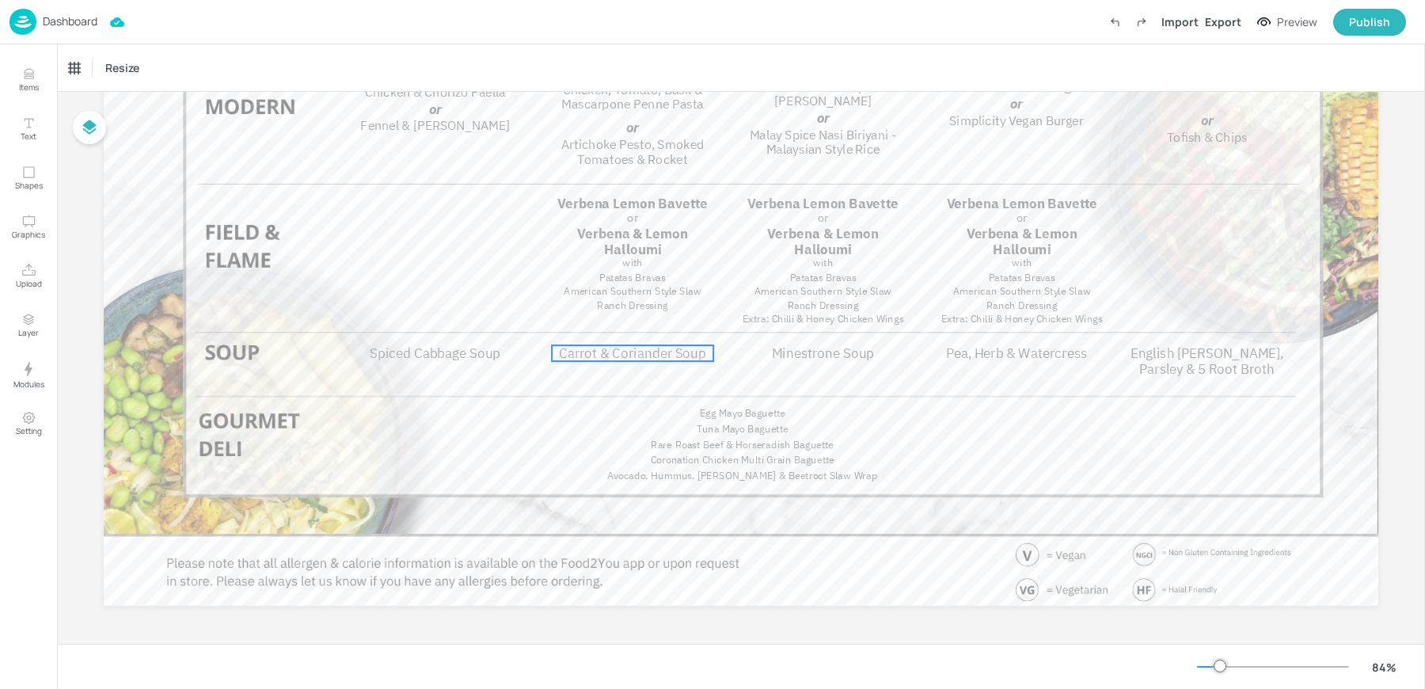
click at [659, 348] on span "Carrot & Coriander Soup" at bounding box center [632, 352] width 147 height 17
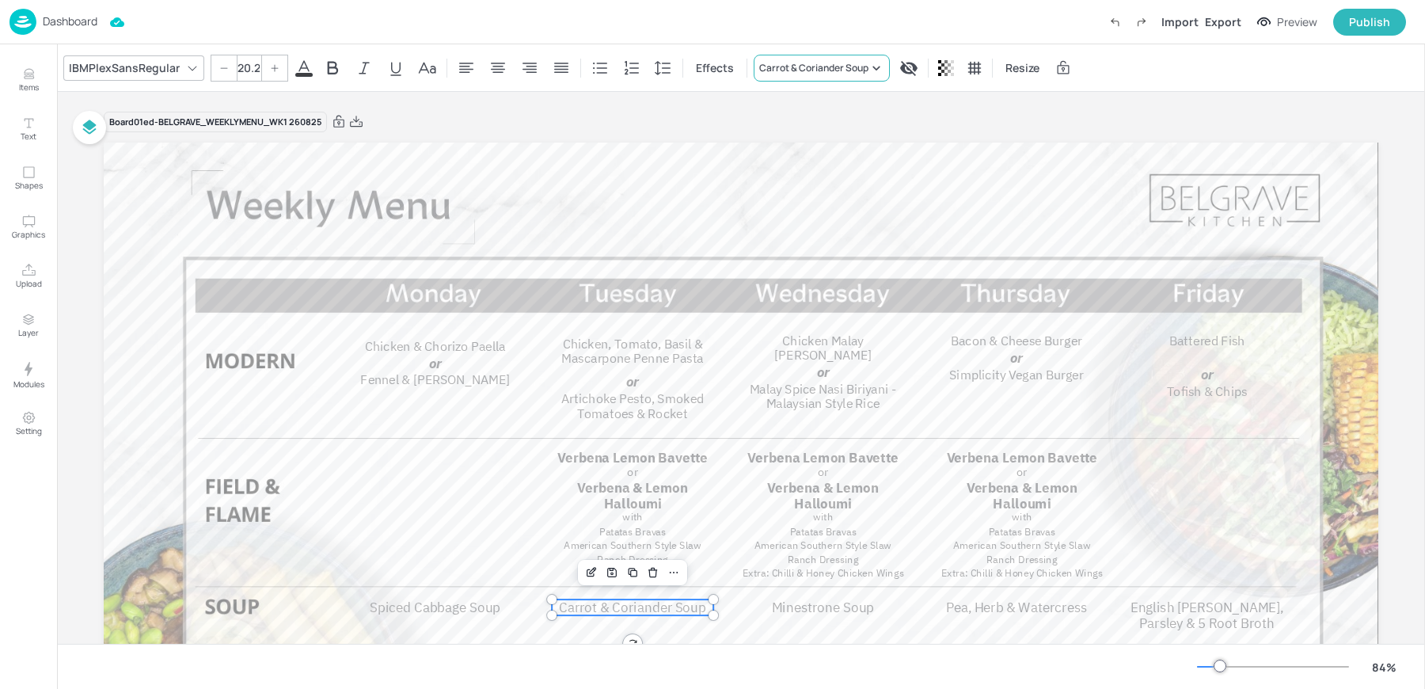
click at [820, 70] on div "Carrot & Coriander Soup" at bounding box center [813, 68] width 109 height 14
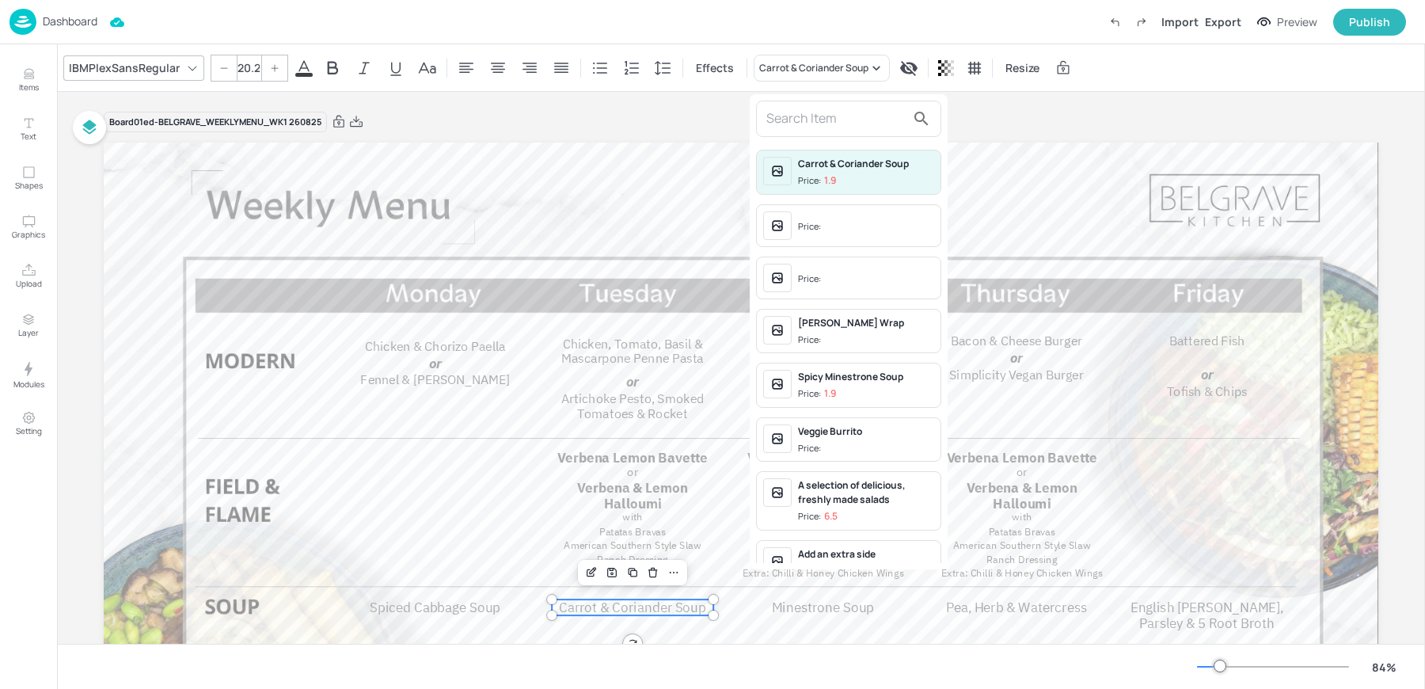
click at [784, 116] on input "text" at bounding box center [835, 118] width 139 height 25
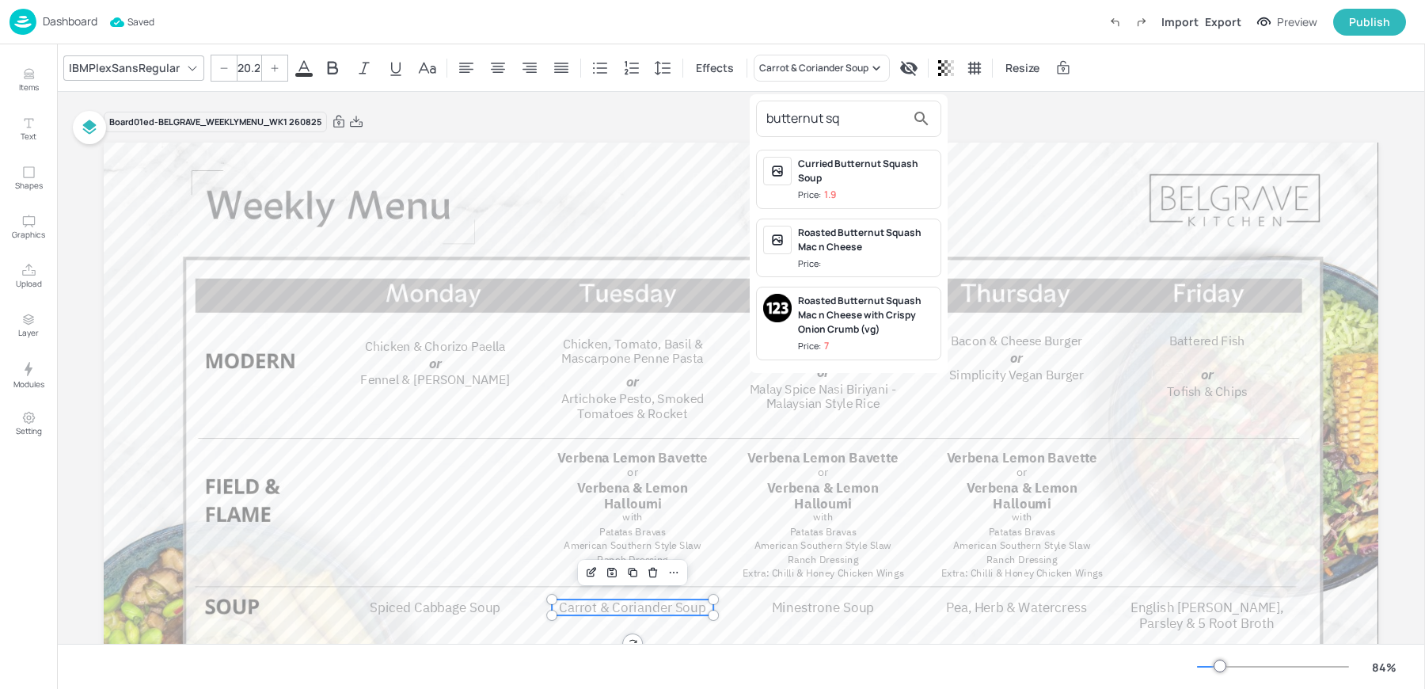
type input "butternut sq"
click at [35, 76] on div at bounding box center [712, 344] width 1425 height 689
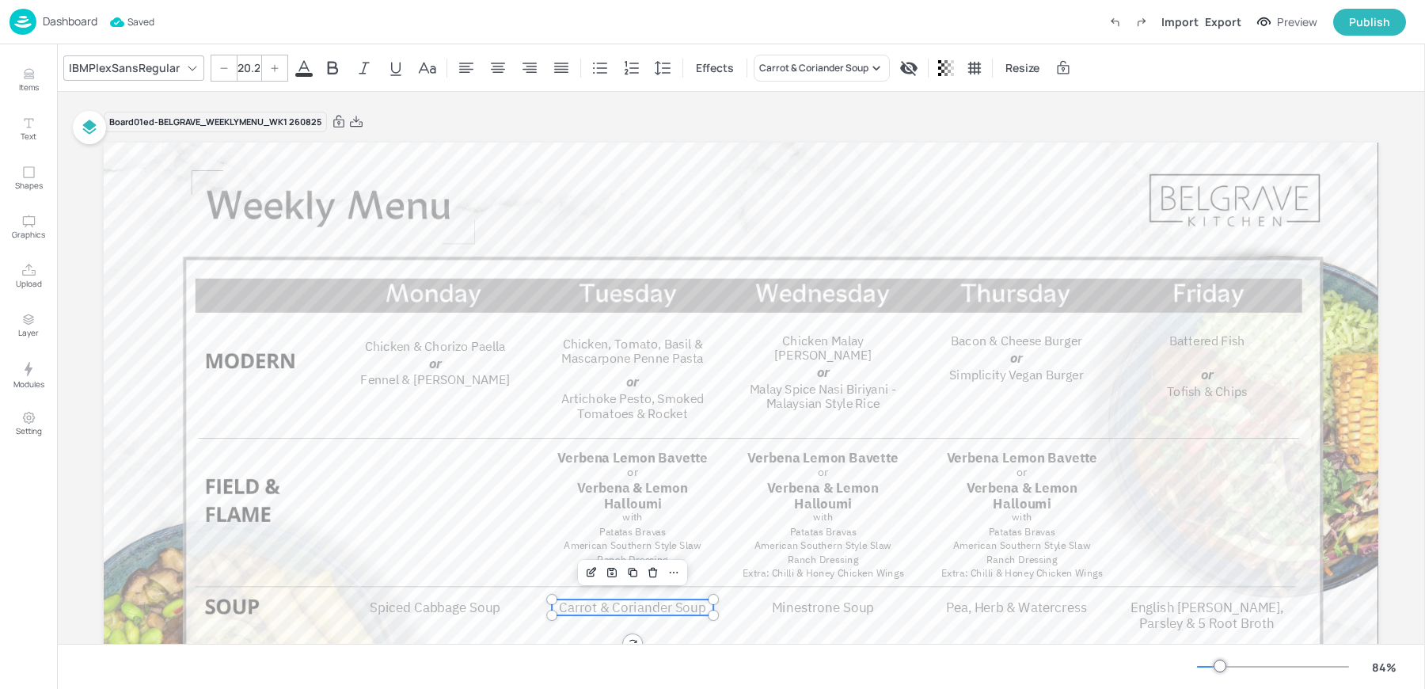
click at [33, 83] on p "Items" at bounding box center [29, 87] width 20 height 11
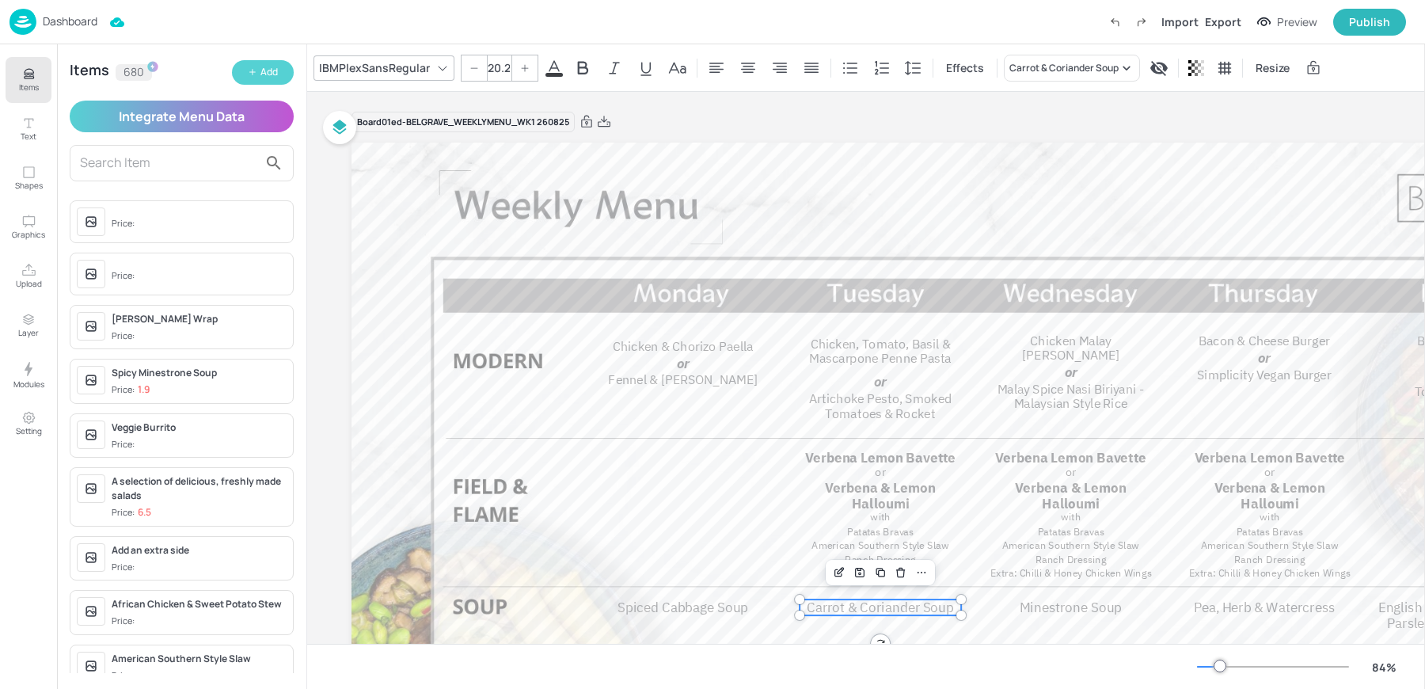
click at [276, 70] on div "Add" at bounding box center [269, 72] width 17 height 15
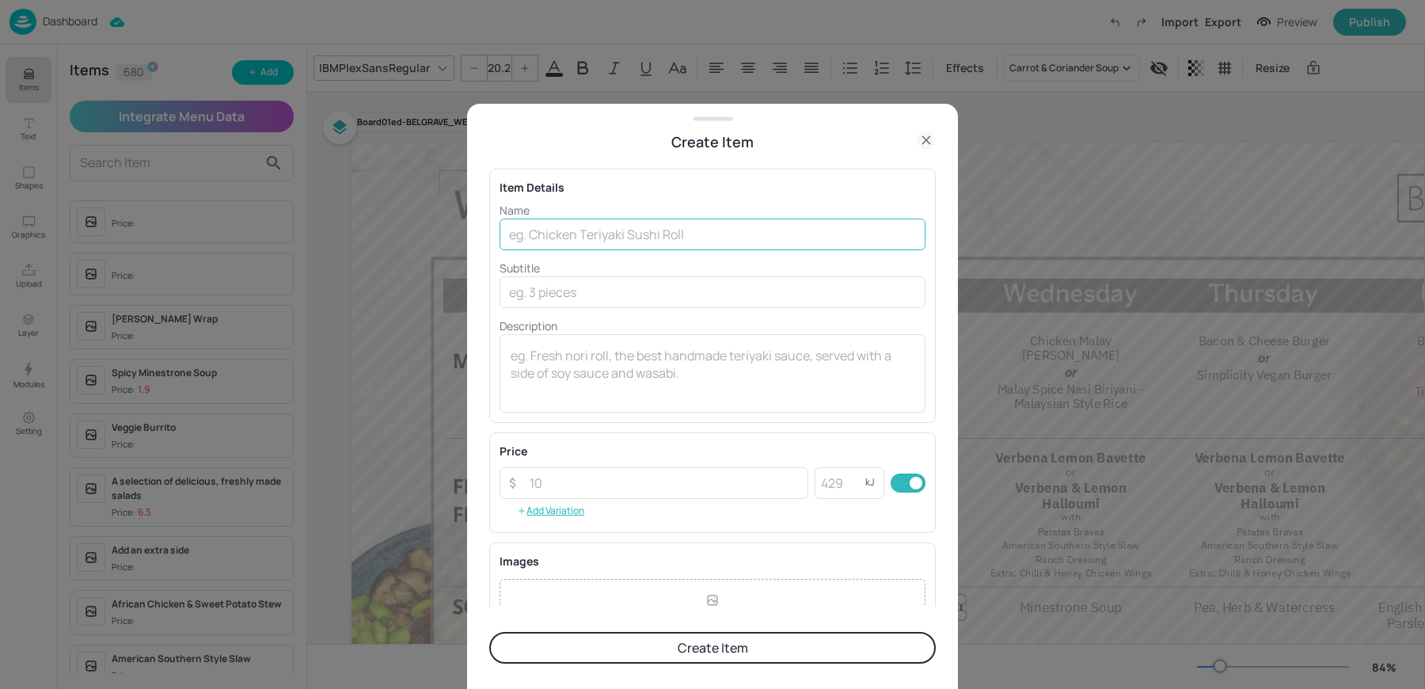
click at [628, 235] on input "text" at bounding box center [713, 235] width 426 height 32
type input "Butternut Squash Soup"
click at [652, 637] on button "Create Item" at bounding box center [712, 648] width 447 height 32
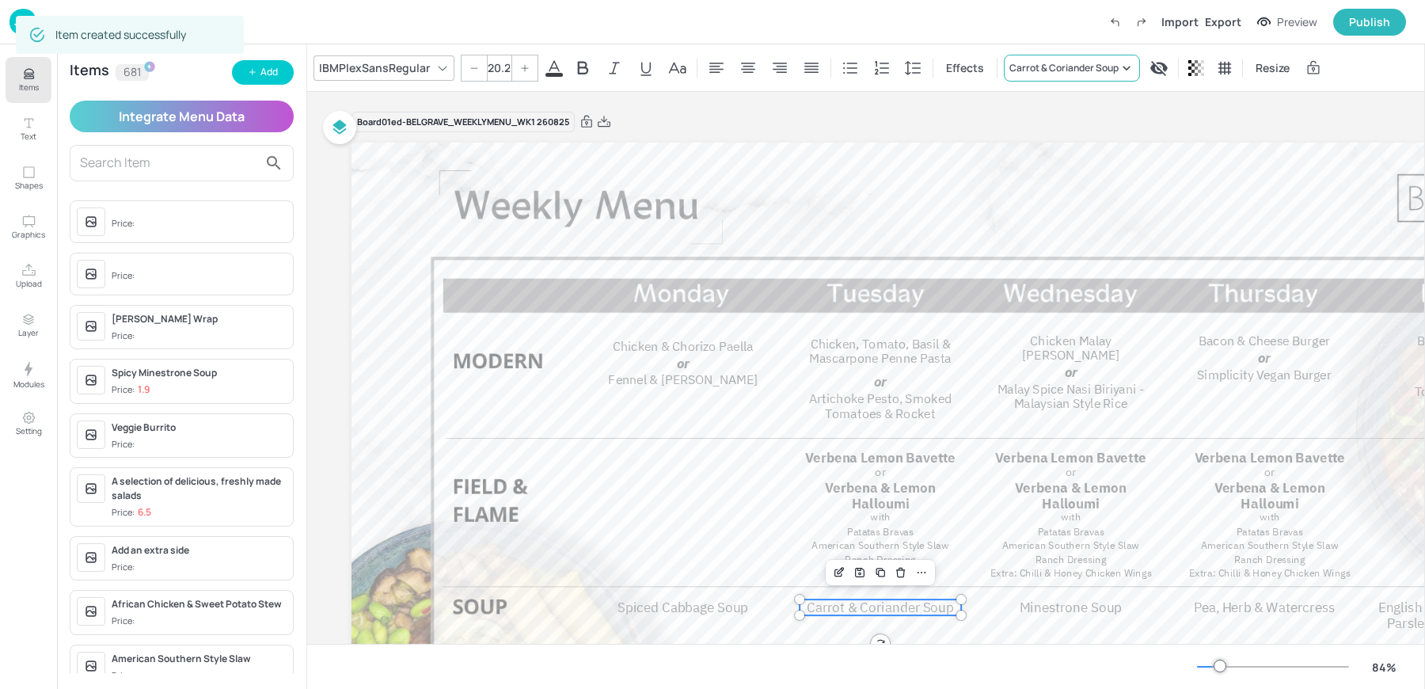
click at [1025, 70] on div "Carrot & Coriander Soup" at bounding box center [1064, 68] width 109 height 14
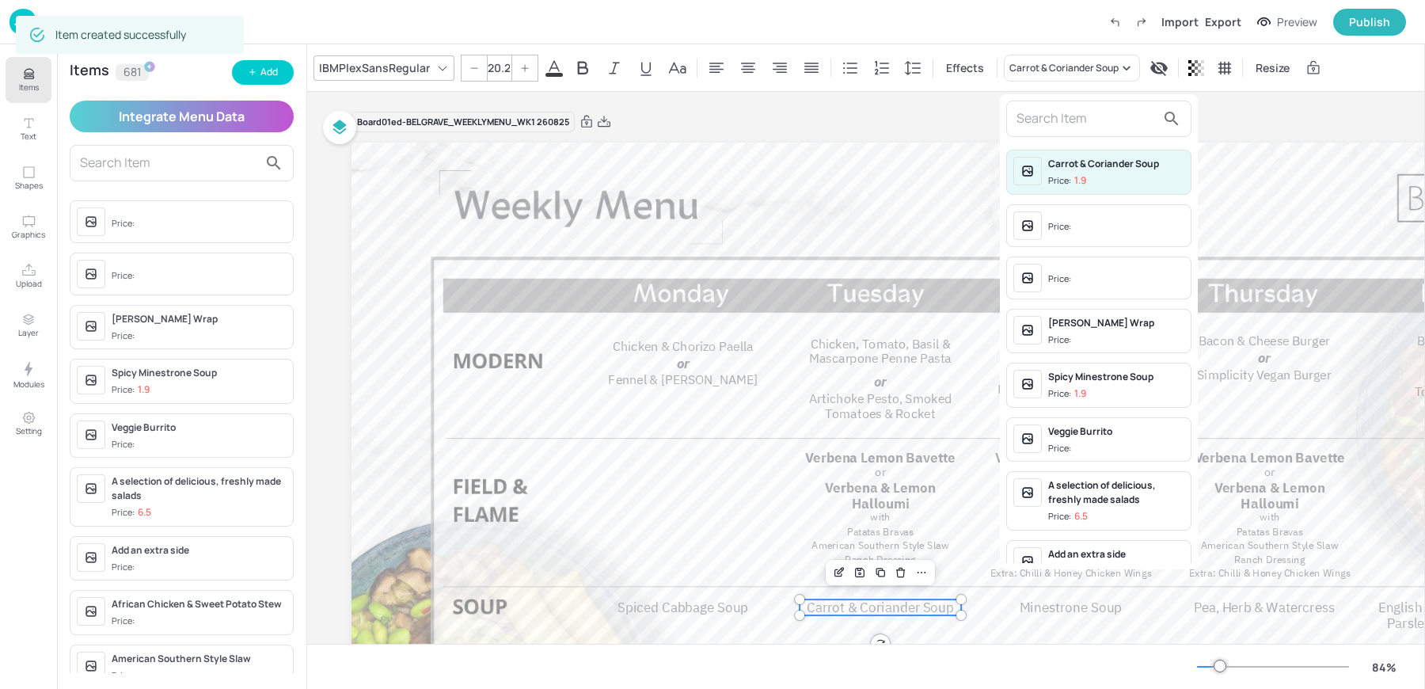
click at [1039, 121] on input "text" at bounding box center [1086, 118] width 139 height 25
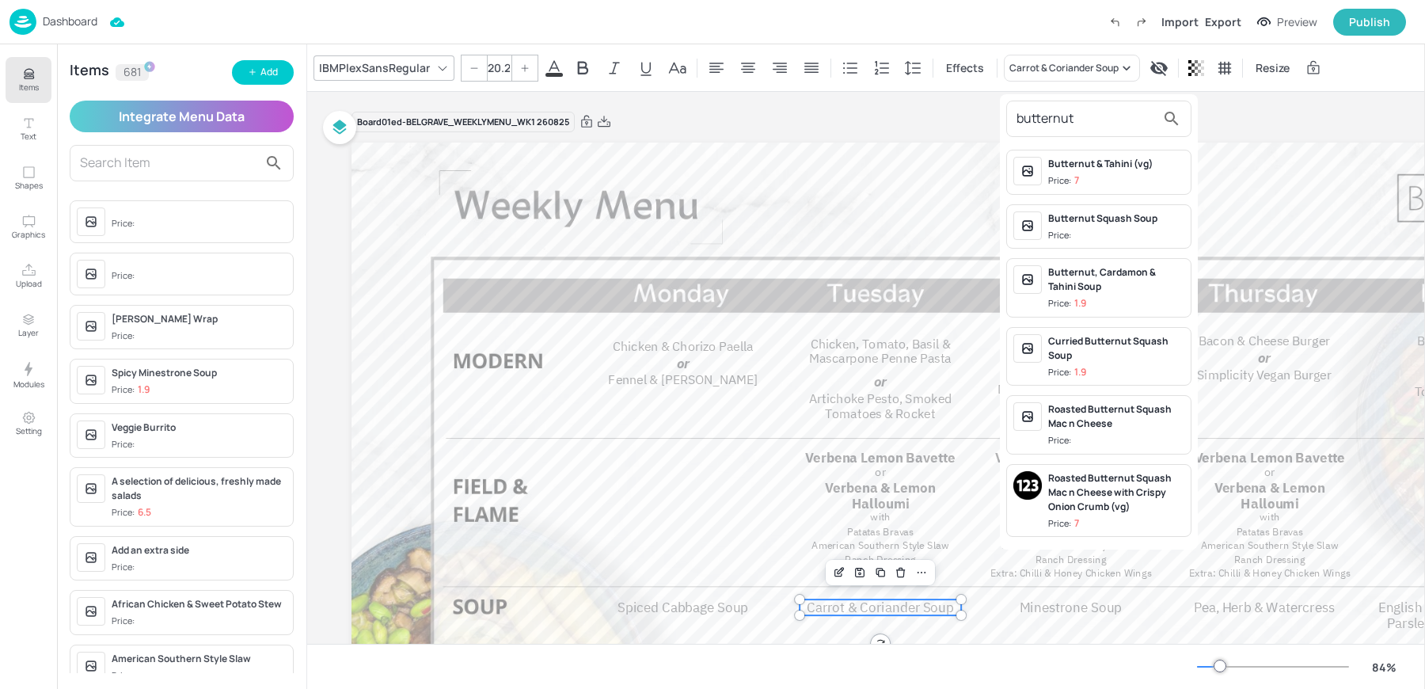
type input "butternut"
click at [1078, 211] on div "Butternut Squash Soup" at bounding box center [1116, 218] width 136 height 14
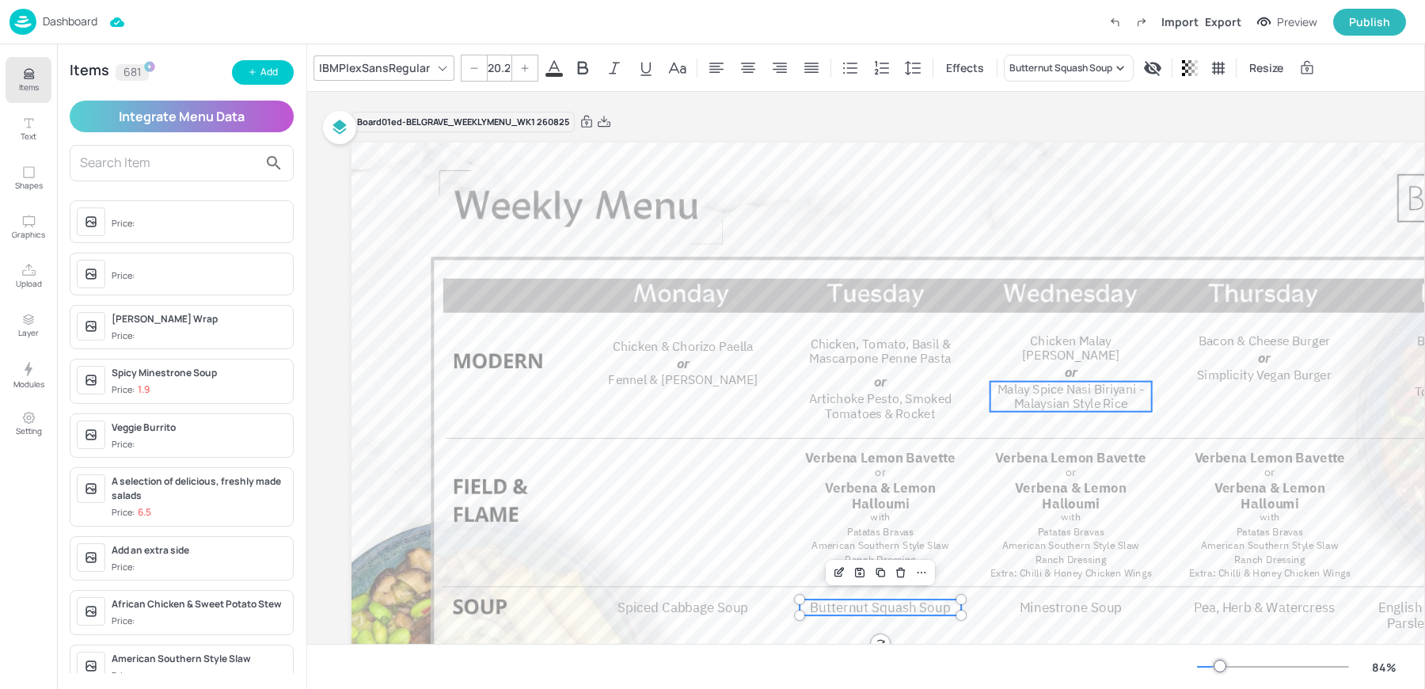
click at [1053, 397] on span "Malay Spice Nasi Biriyani - Malaysian Style Rice" at bounding box center [1071, 396] width 146 height 31
type input "19"
click at [1044, 73] on div "Malay Spice Nasi Biriyani - Malaysian Style Rice" at bounding box center [1075, 68] width 131 height 14
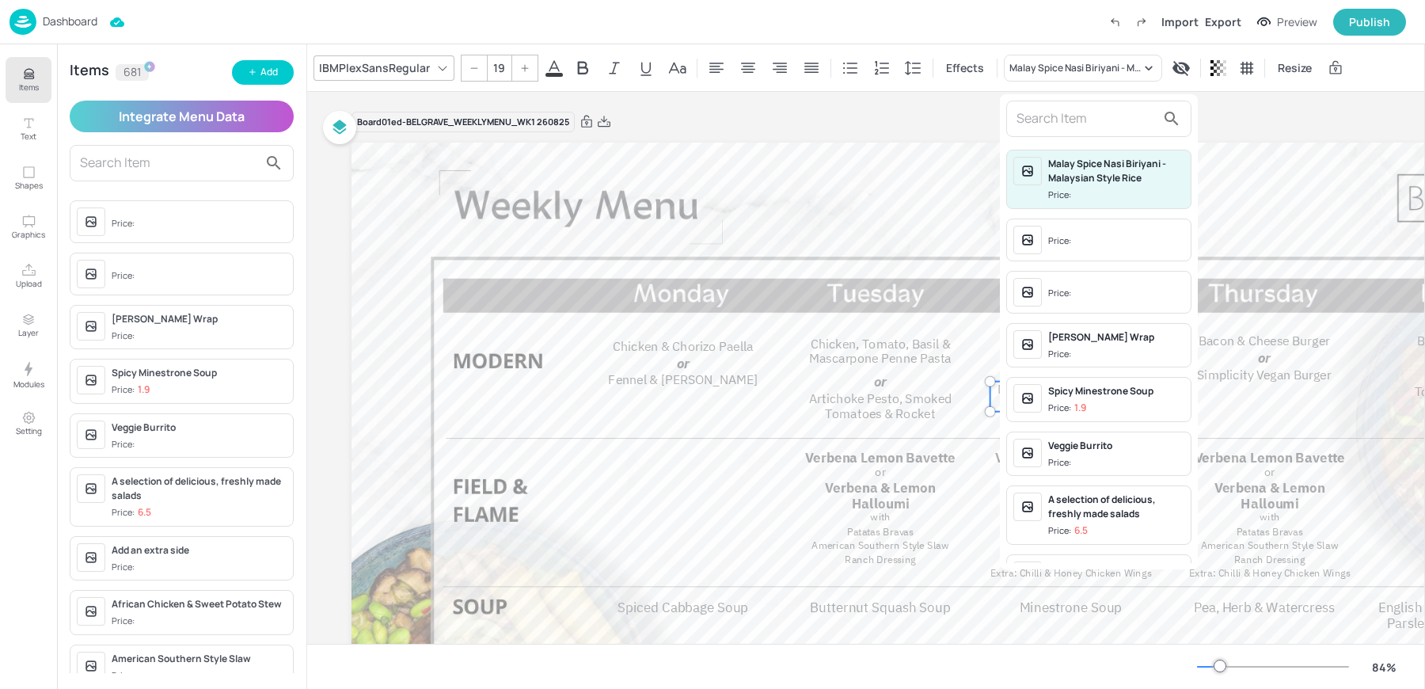
click at [1063, 130] on input "text" at bounding box center [1086, 118] width 139 height 25
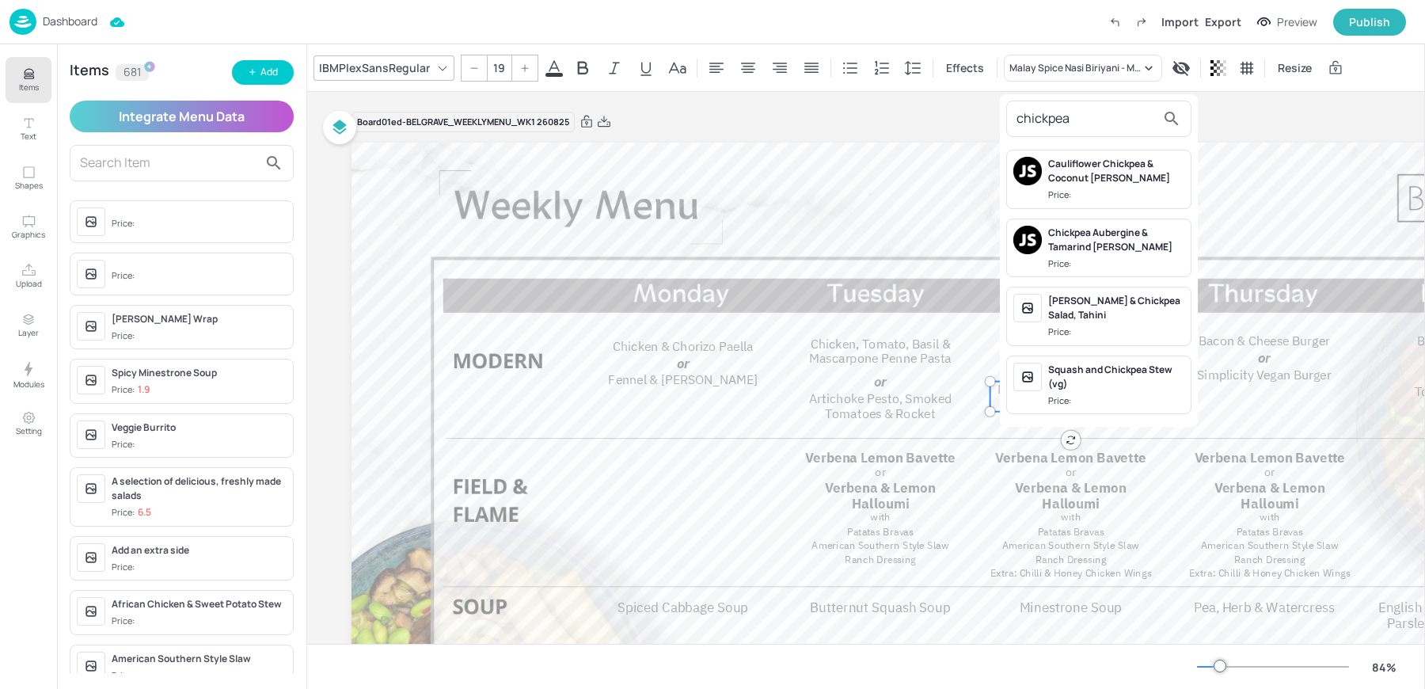
type input "chickpea"
click at [270, 70] on div at bounding box center [712, 344] width 1425 height 689
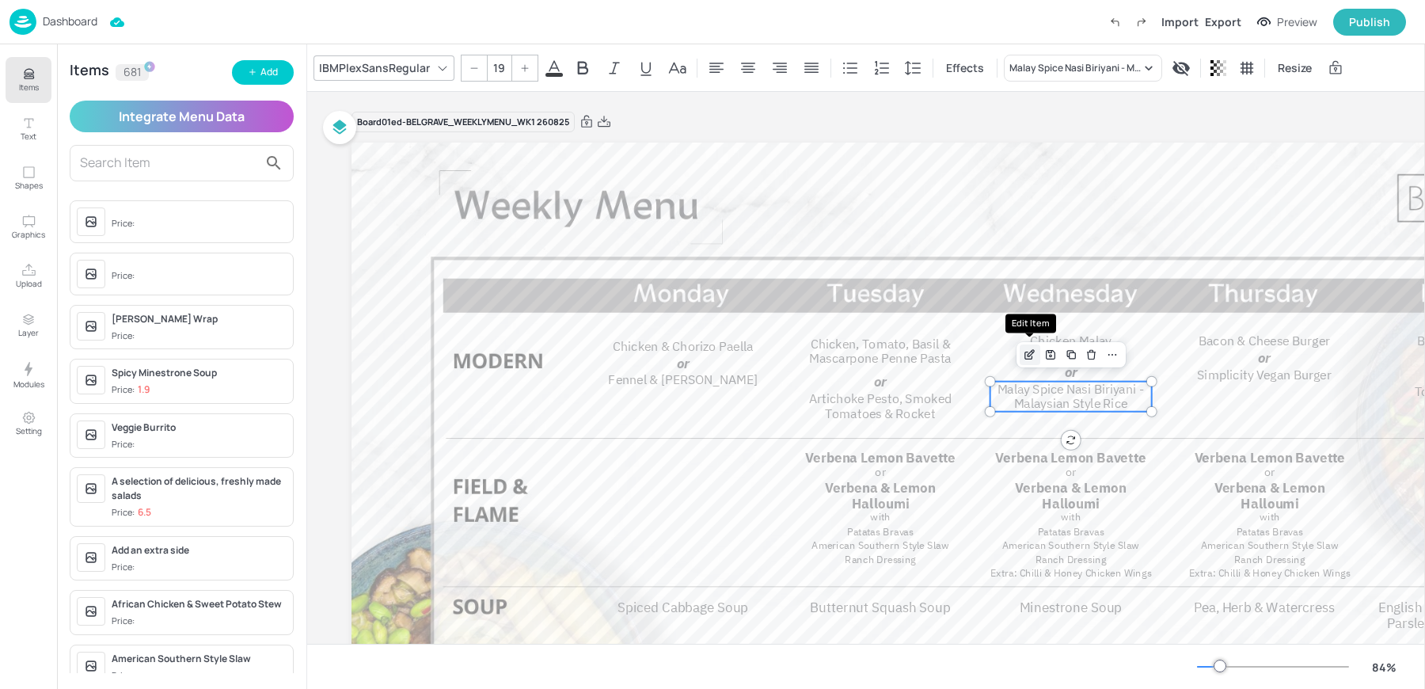
click at [1033, 356] on icon "Edit Item" at bounding box center [1029, 354] width 13 height 13
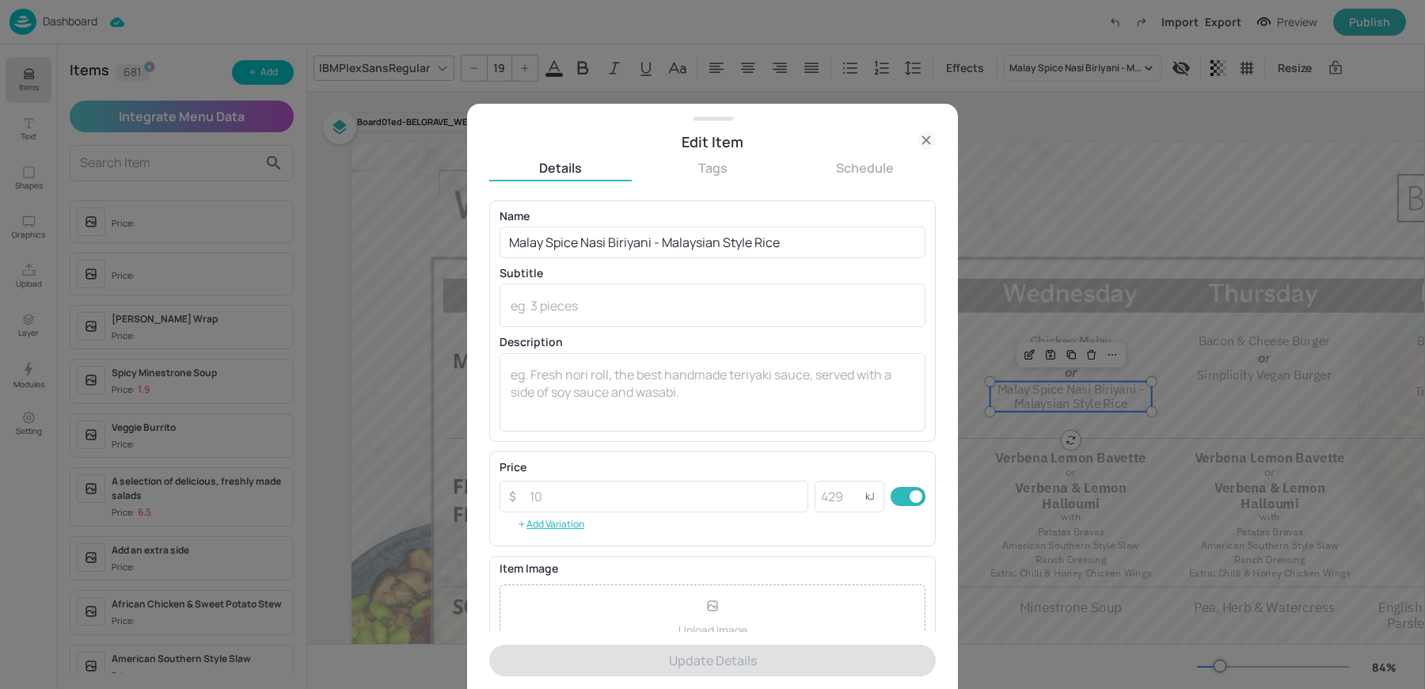
click at [922, 140] on icon at bounding box center [926, 140] width 19 height 19
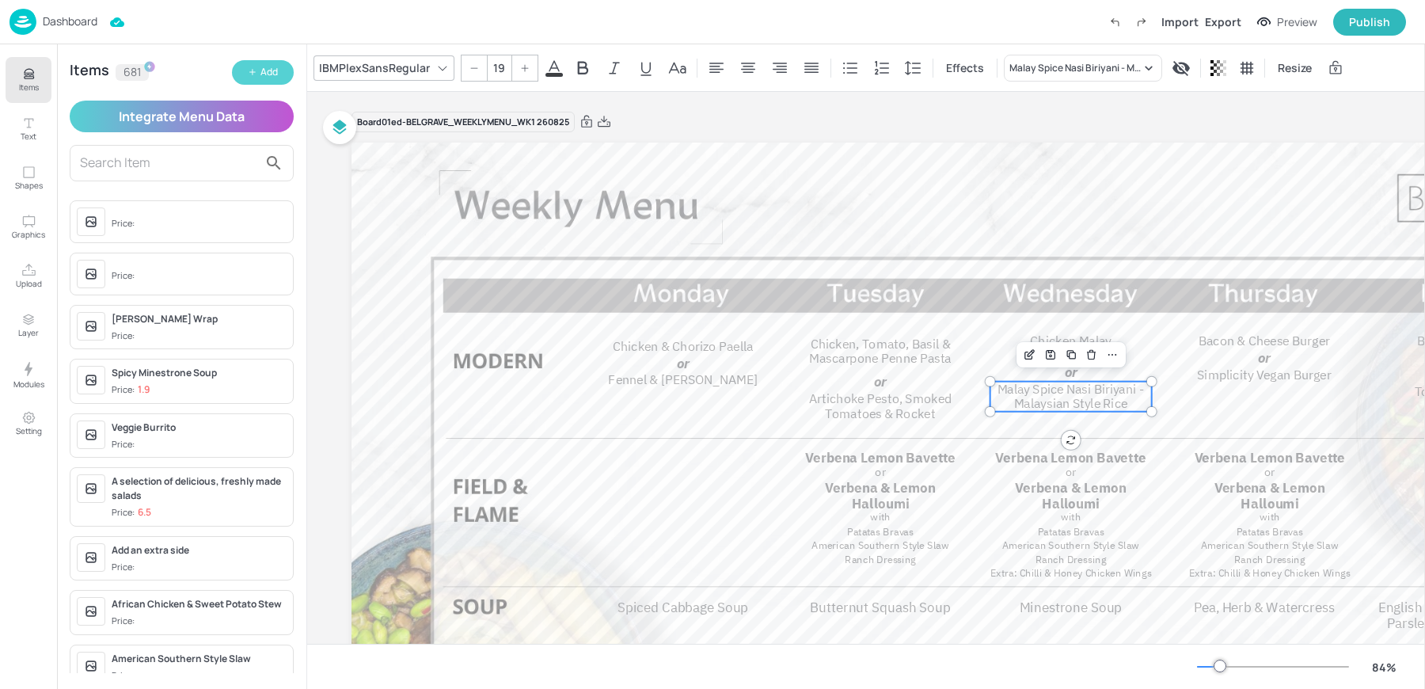
click at [268, 61] on button "Add" at bounding box center [263, 72] width 62 height 25
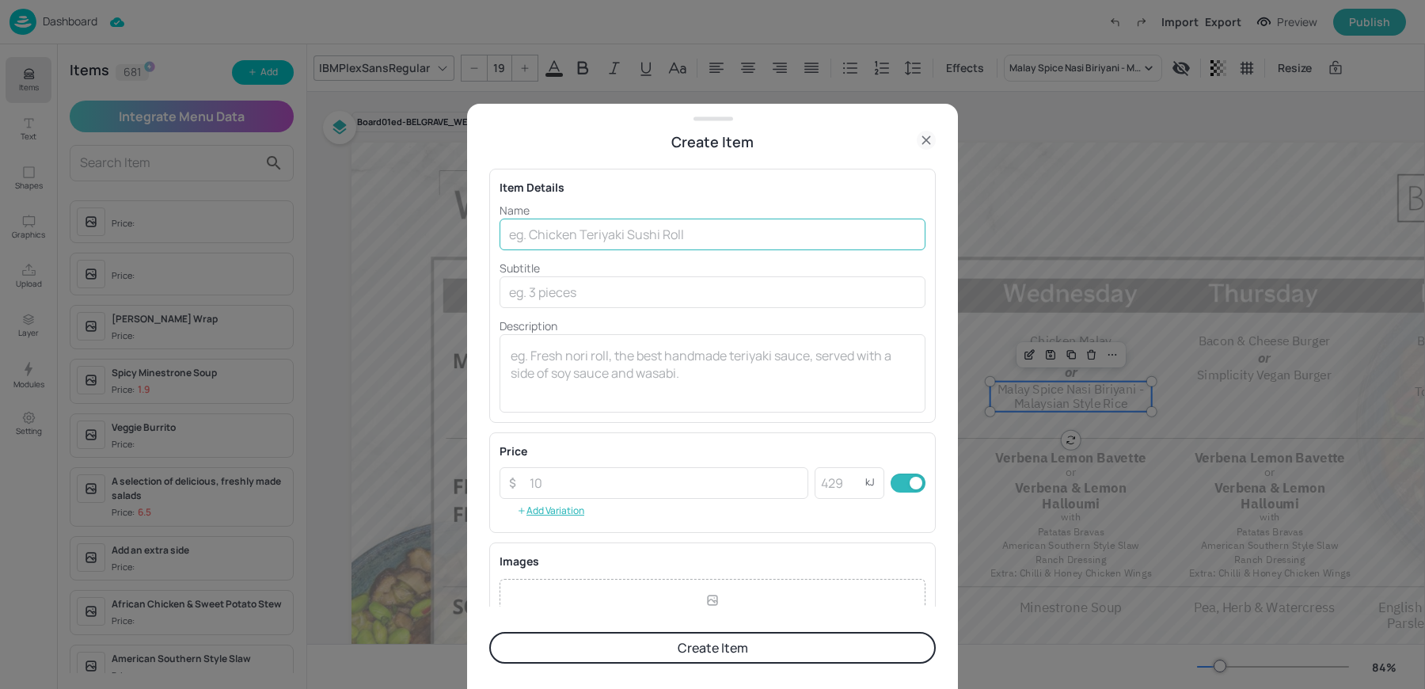
click at [728, 226] on input "text" at bounding box center [713, 235] width 426 height 32
type input "Chickpea [PERSON_NAME]"
click at [931, 135] on icon at bounding box center [926, 140] width 19 height 19
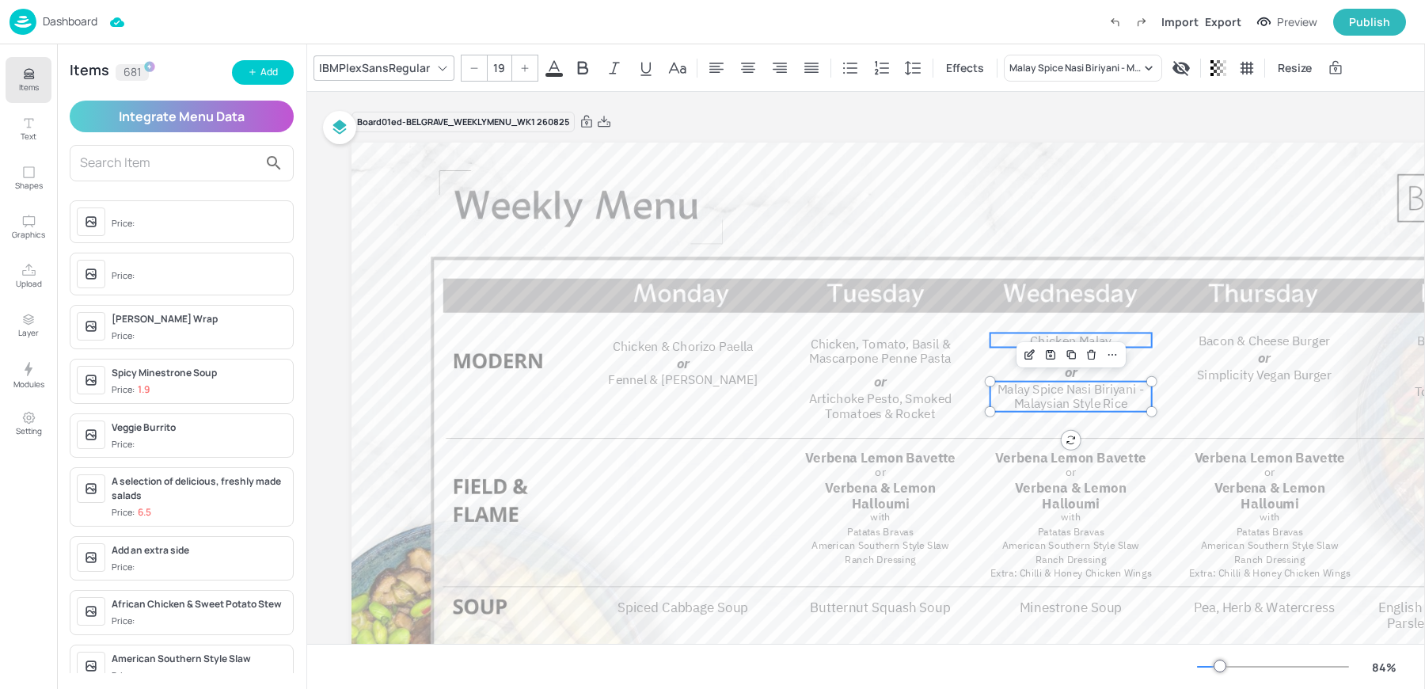
click at [1064, 333] on span "Chicken Malay [PERSON_NAME]" at bounding box center [1070, 348] width 97 height 31
click at [1032, 308] on icon "Edit Item" at bounding box center [1028, 306] width 7 height 7
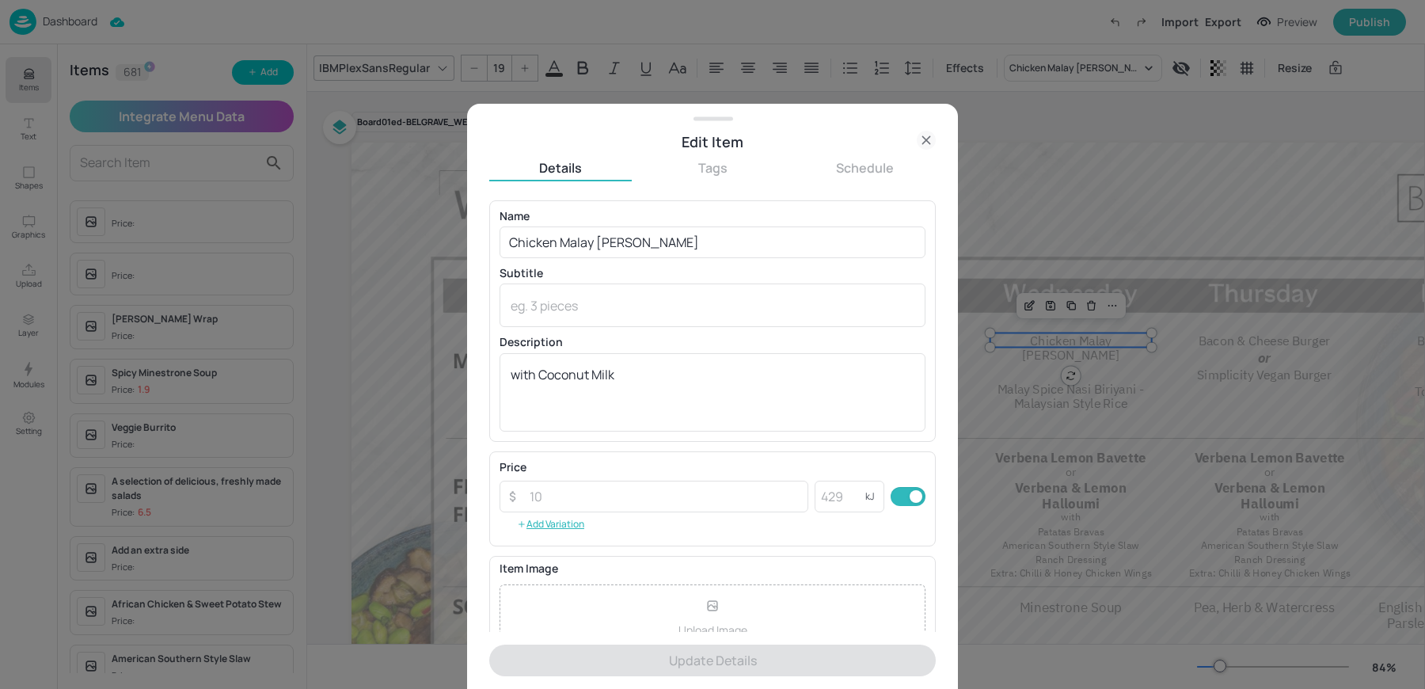
click at [938, 144] on div "Edit Item" at bounding box center [712, 142] width 491 height 22
click at [928, 138] on icon at bounding box center [925, 139] width 7 height 7
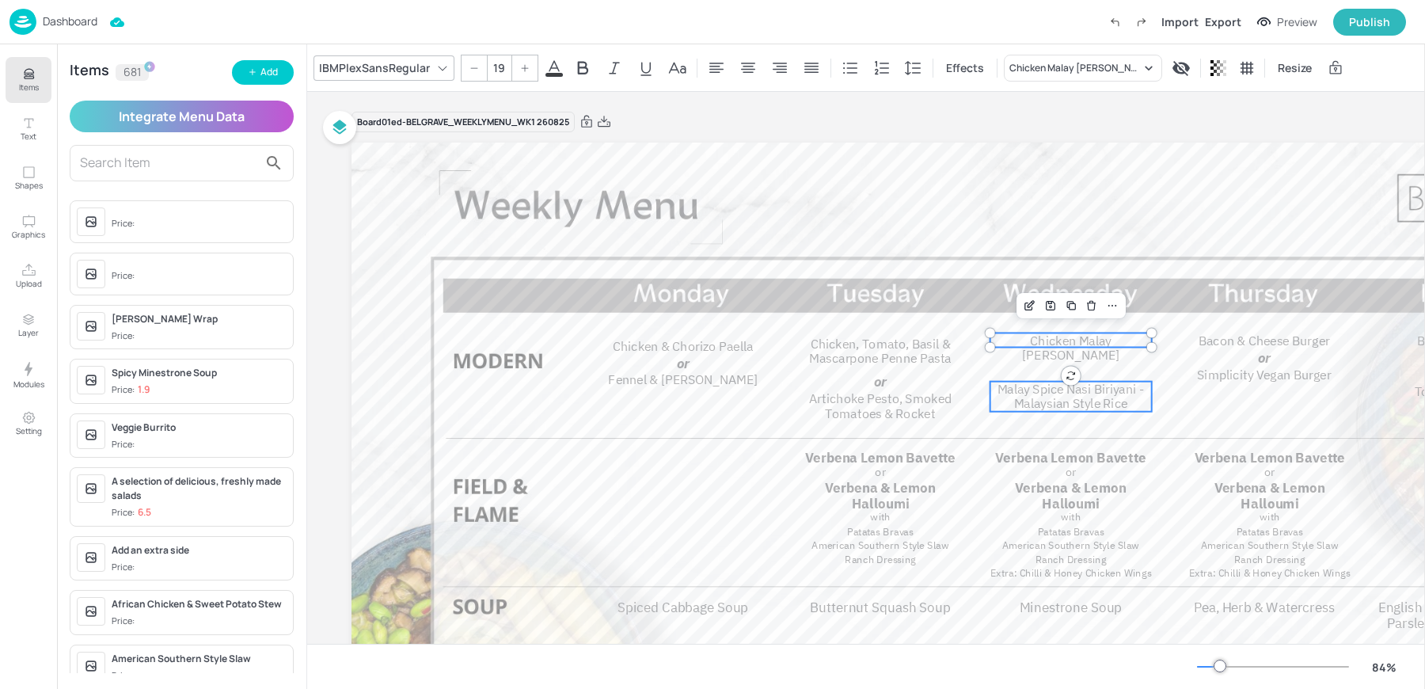
click at [1025, 383] on span "Malay Spice Nasi Biriyani - Malaysian Style Rice" at bounding box center [1071, 396] width 146 height 31
type input "19"
click at [264, 70] on div "Add" at bounding box center [269, 72] width 17 height 15
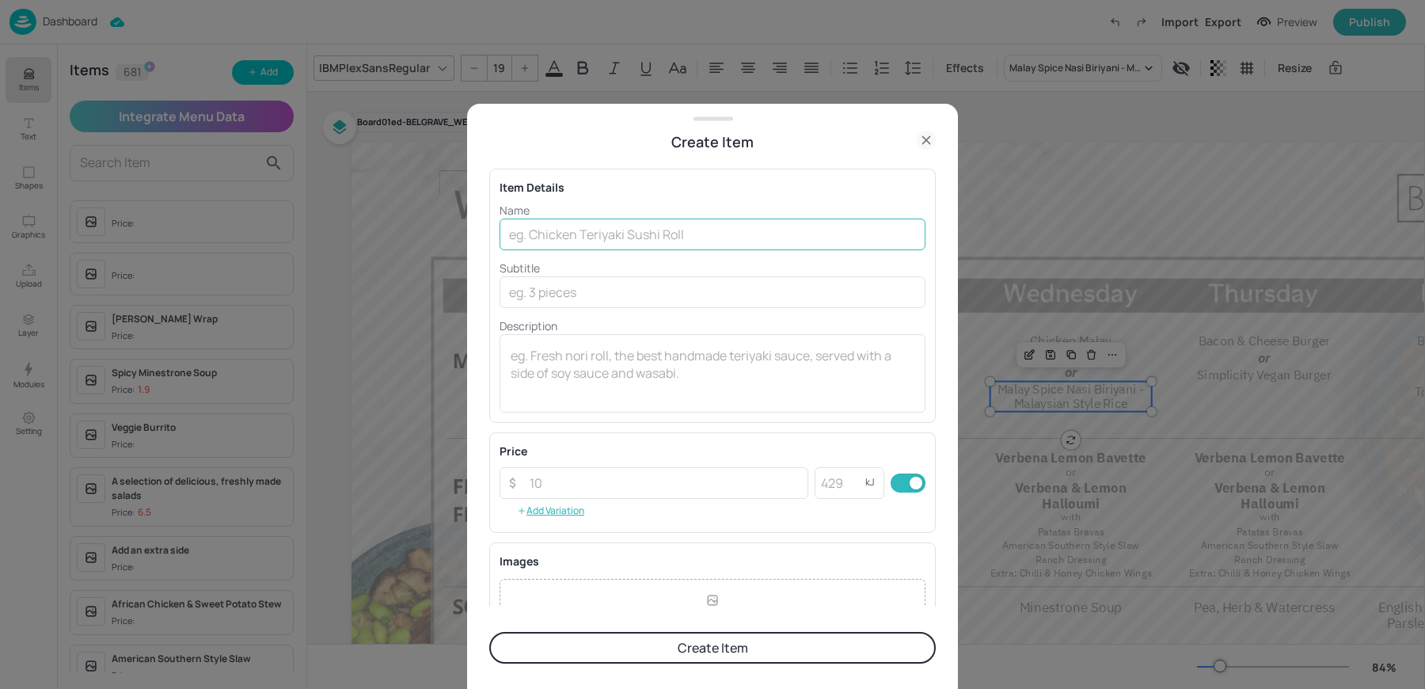
click at [550, 223] on input "text" at bounding box center [713, 235] width 426 height 32
type input "Chickpea [PERSON_NAME]"
click at [579, 645] on button "Create Item" at bounding box center [712, 648] width 447 height 32
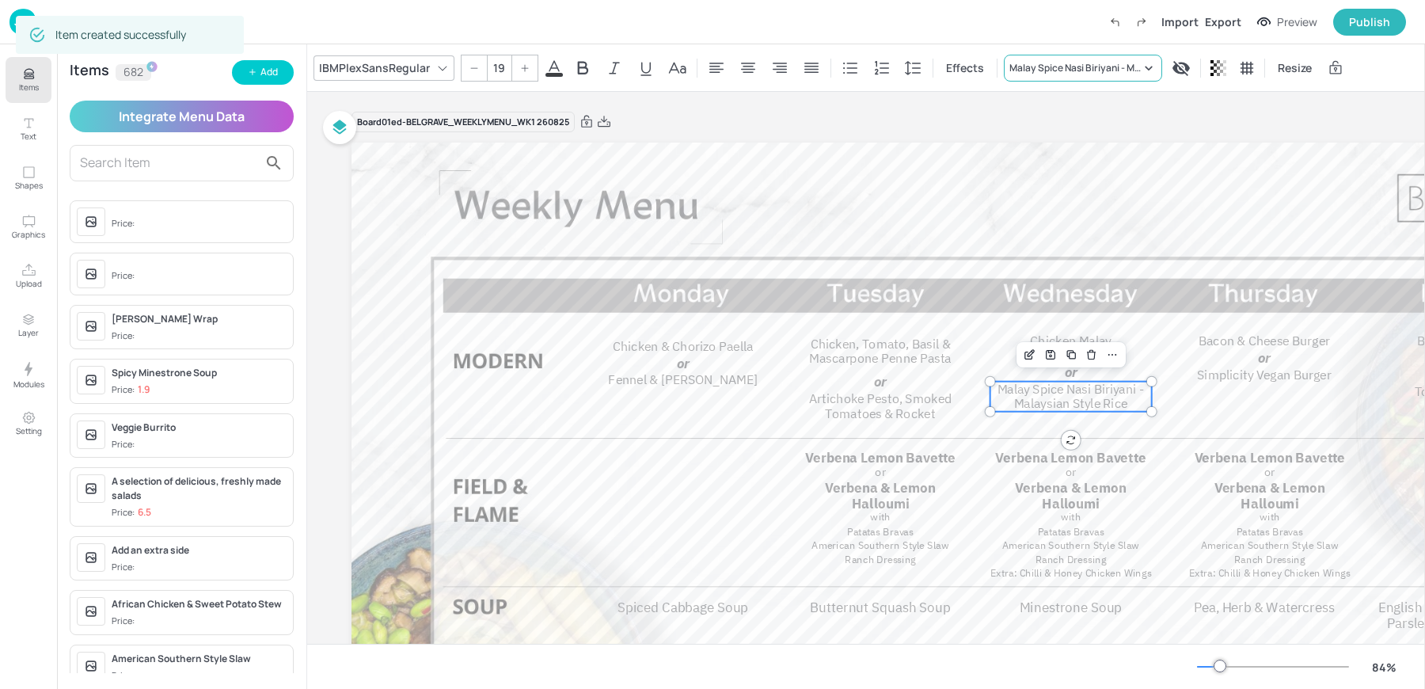
click at [1090, 65] on div "Malay Spice Nasi Biriyani - Malaysian Style Rice" at bounding box center [1075, 68] width 131 height 14
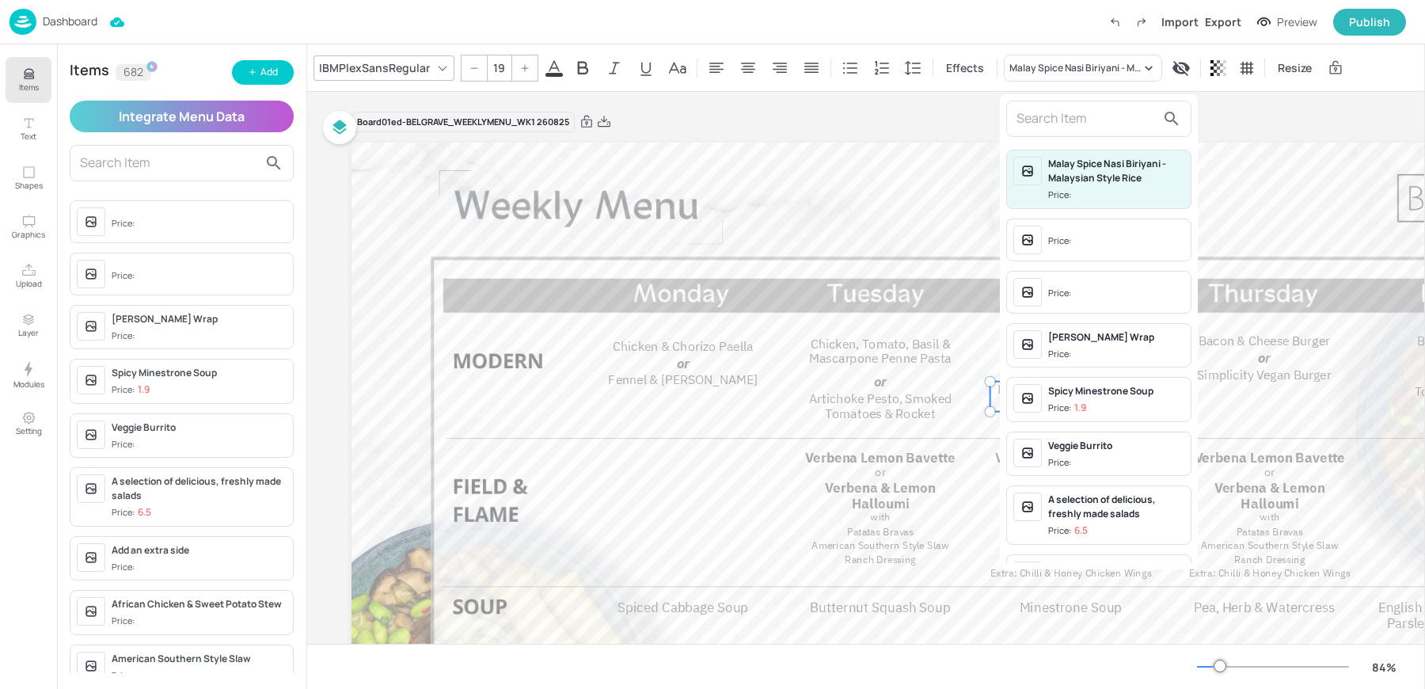
click at [1052, 115] on input "text" at bounding box center [1086, 118] width 139 height 25
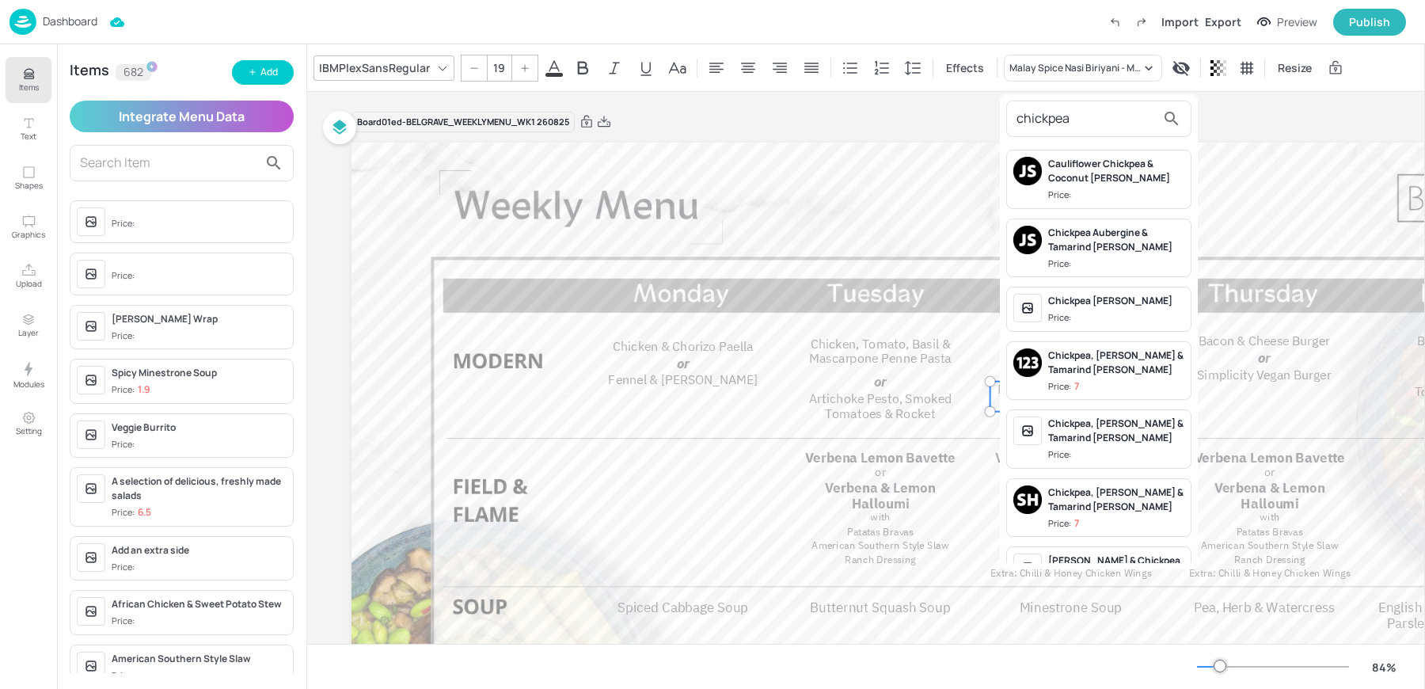
type input "chickpea"
click at [1096, 308] on div "Chickpea Curry Price:" at bounding box center [1116, 309] width 136 height 31
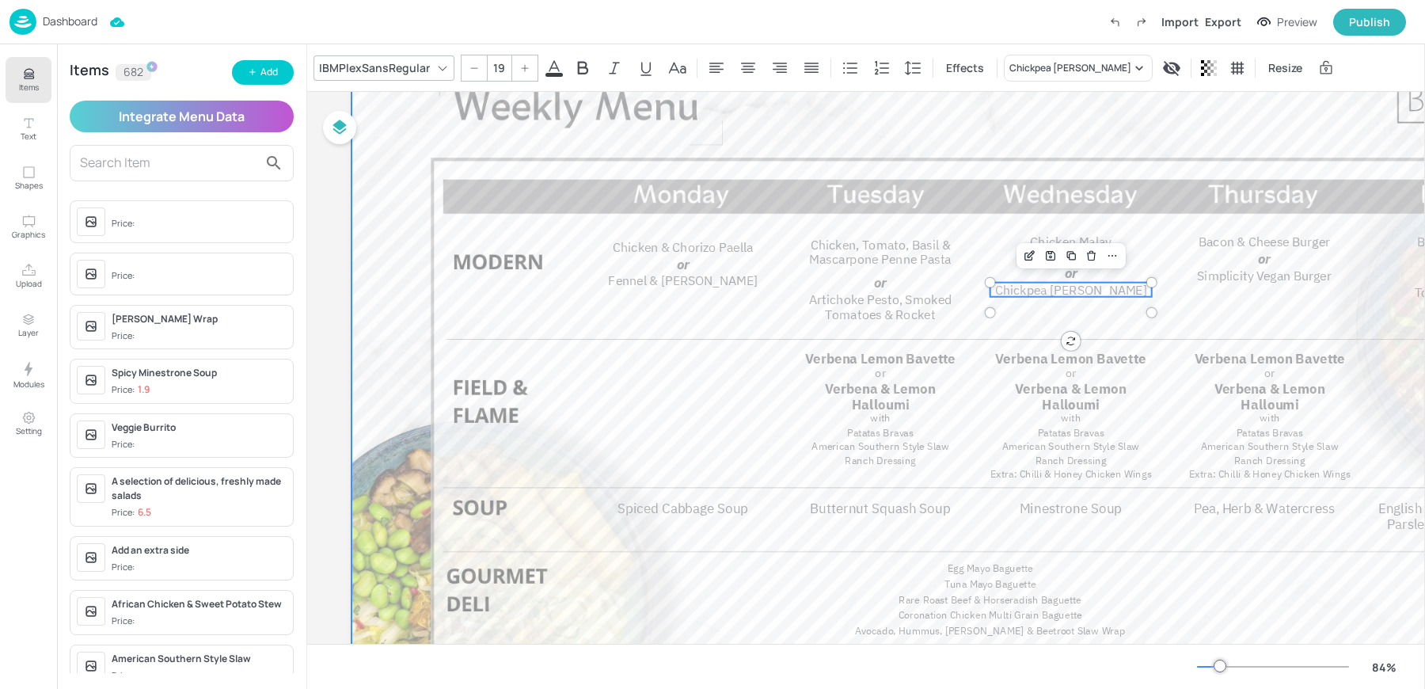
scroll to position [105, 0]
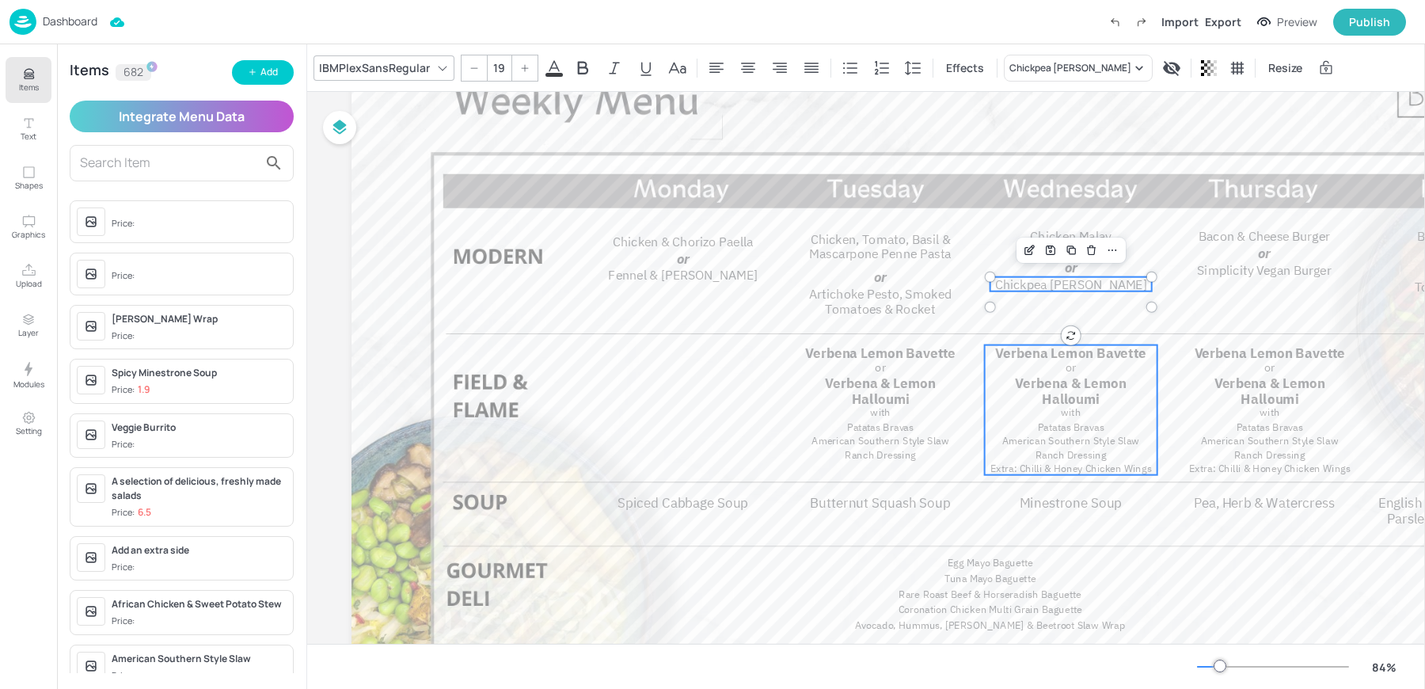
click at [1047, 362] on p "or" at bounding box center [1071, 367] width 131 height 14
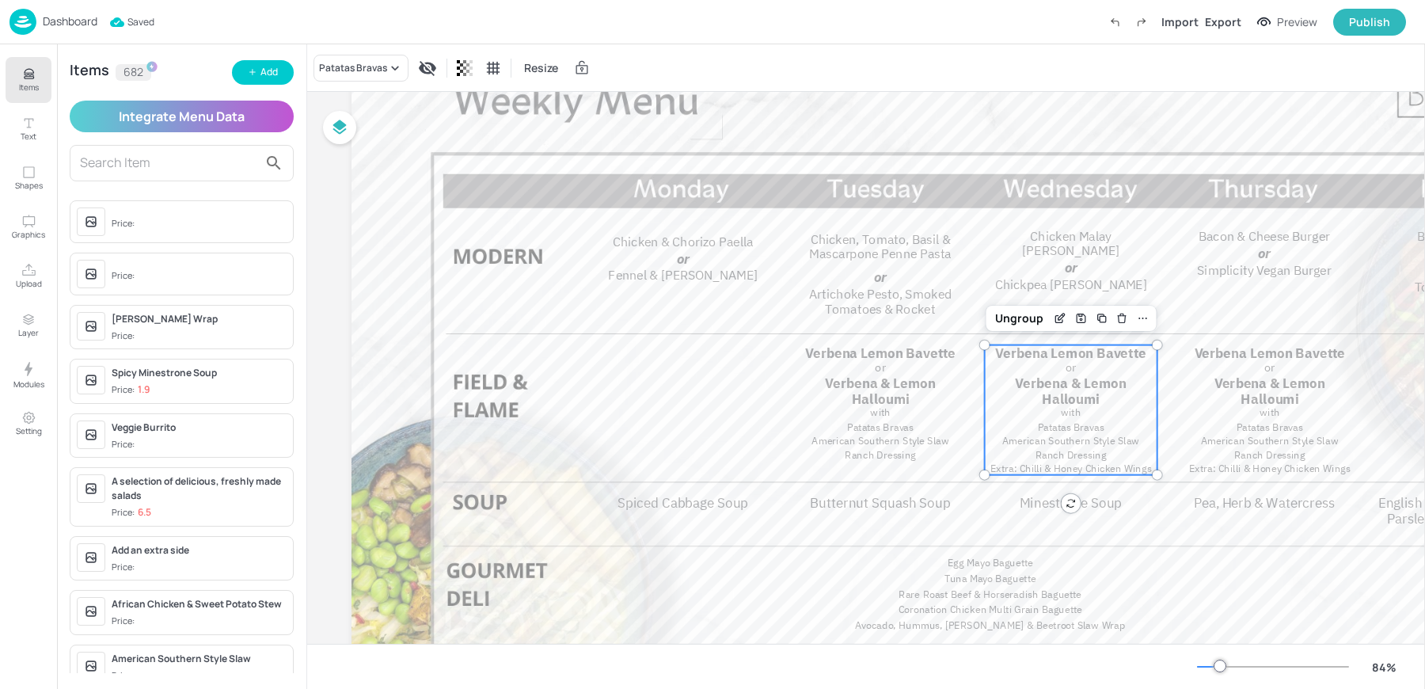
scroll to position [0, 0]
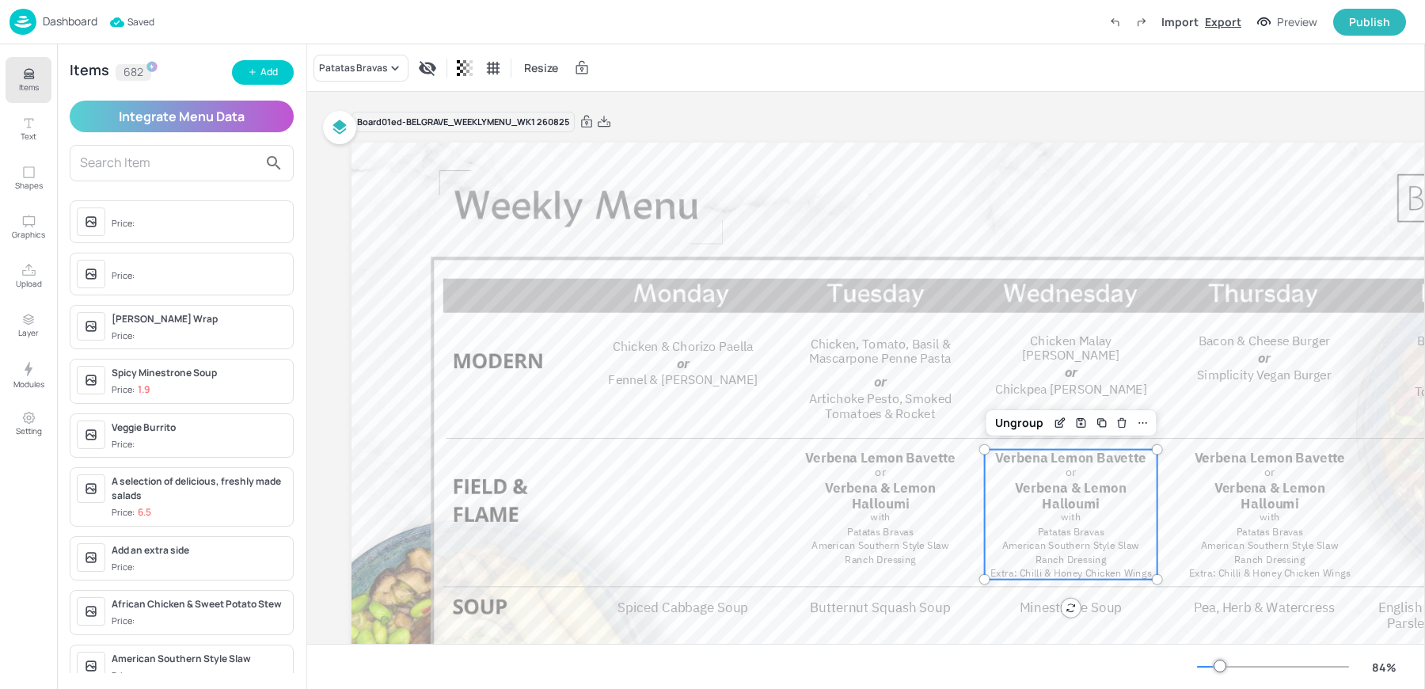
click at [1214, 19] on div "Export" at bounding box center [1223, 21] width 36 height 17
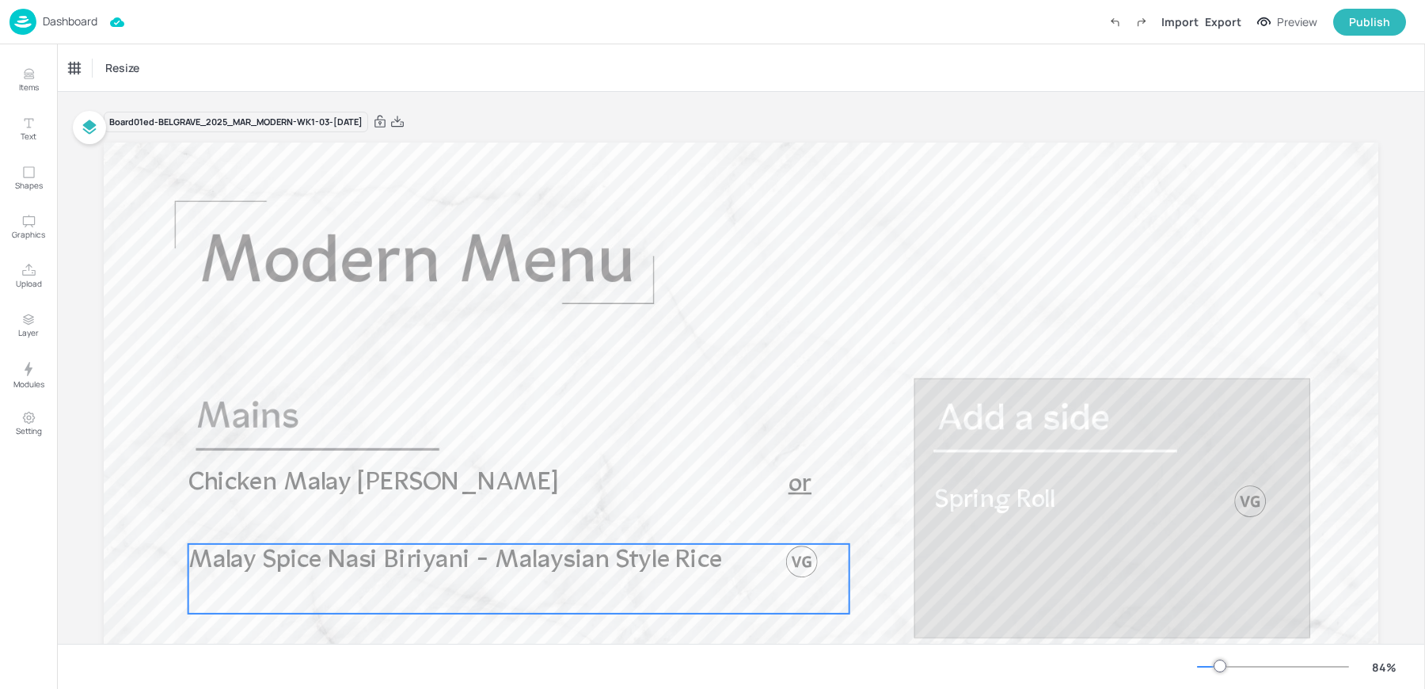
click at [574, 574] on p "Malay Spice Nasi Biriyani - Malaysian Style Rice" at bounding box center [462, 561] width 549 height 35
click at [143, 68] on div "Malay Spice Nasi Biriyani - Malaysian Style Rice" at bounding box center [134, 68] width 131 height 14
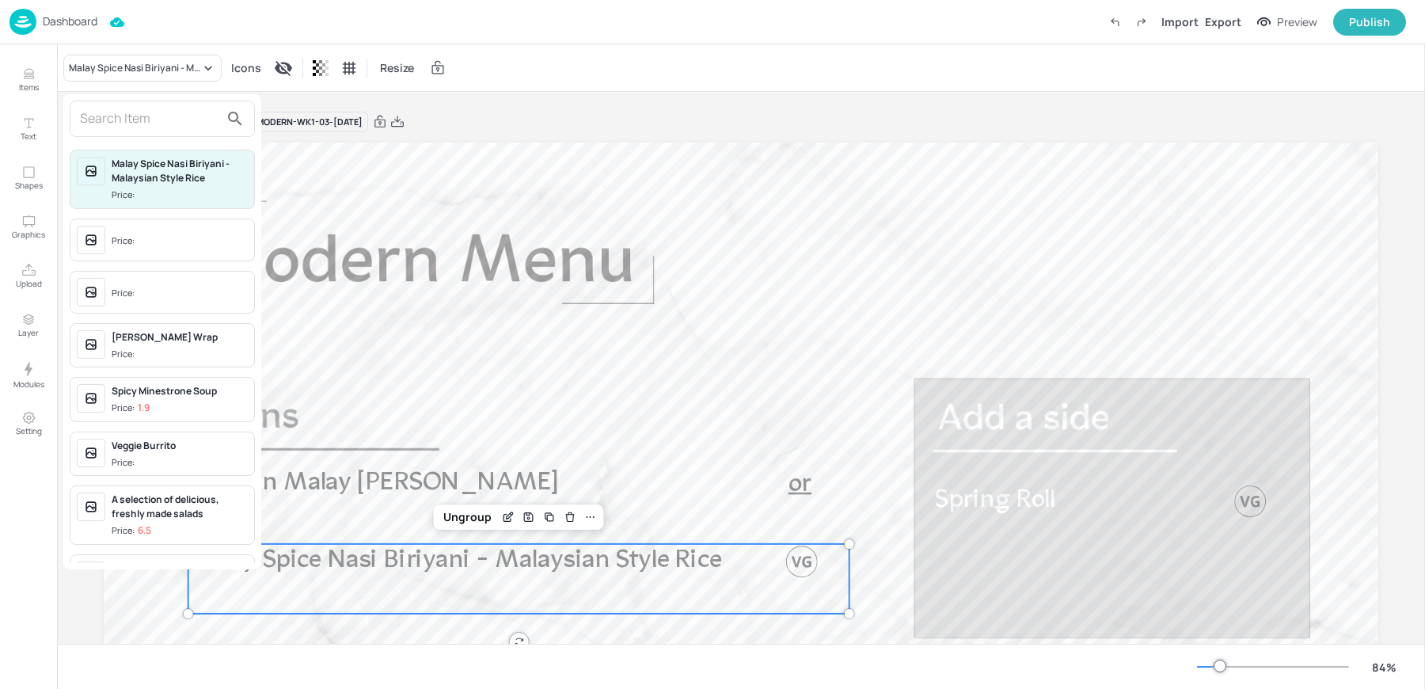
click at [131, 112] on input "text" at bounding box center [149, 118] width 139 height 25
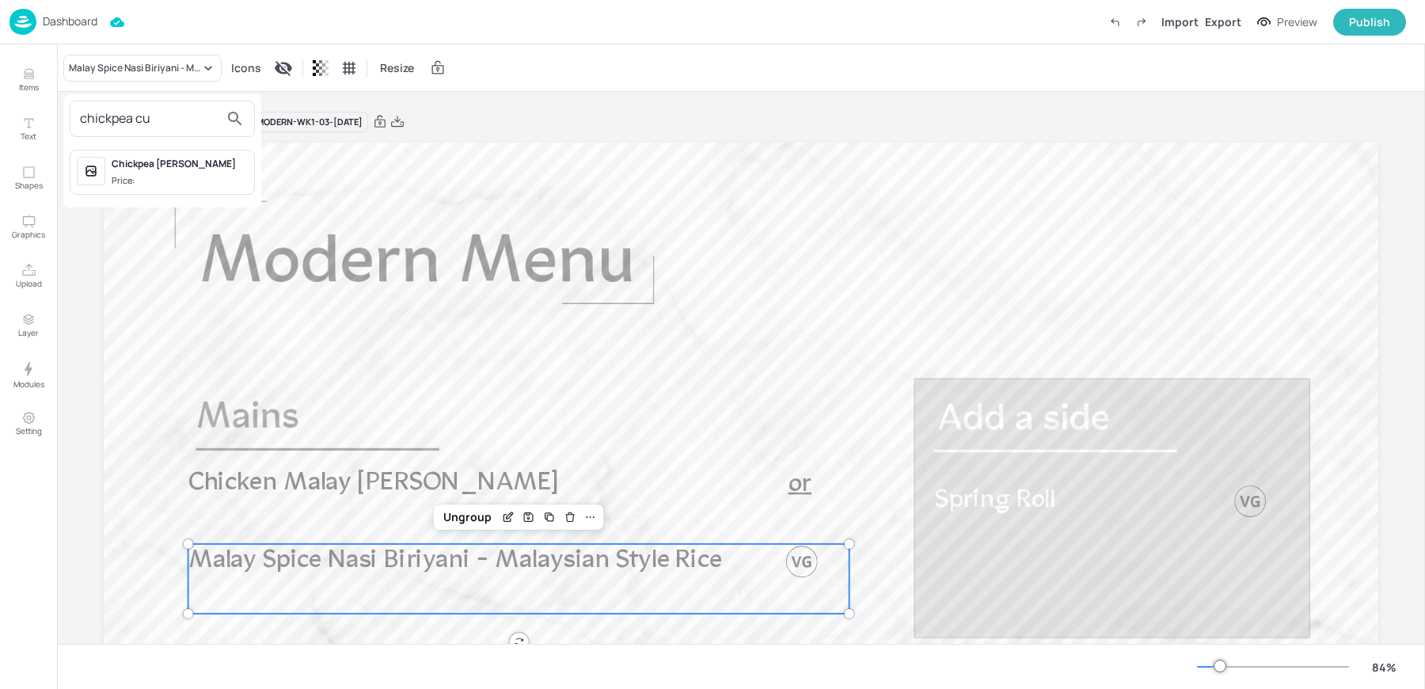
type input "chickpea cu"
click at [165, 169] on div "Chickpea [PERSON_NAME]" at bounding box center [180, 164] width 136 height 14
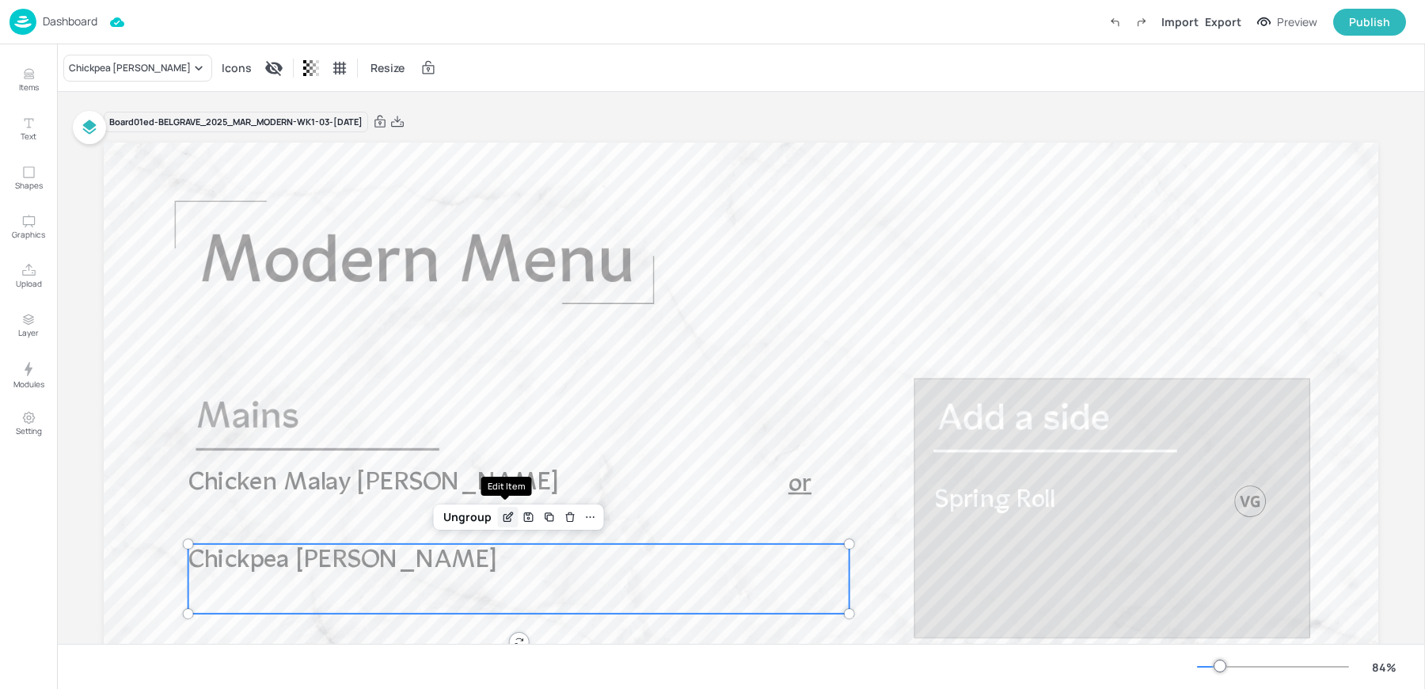
click at [507, 512] on icon "Edit Item" at bounding box center [509, 515] width 6 height 6
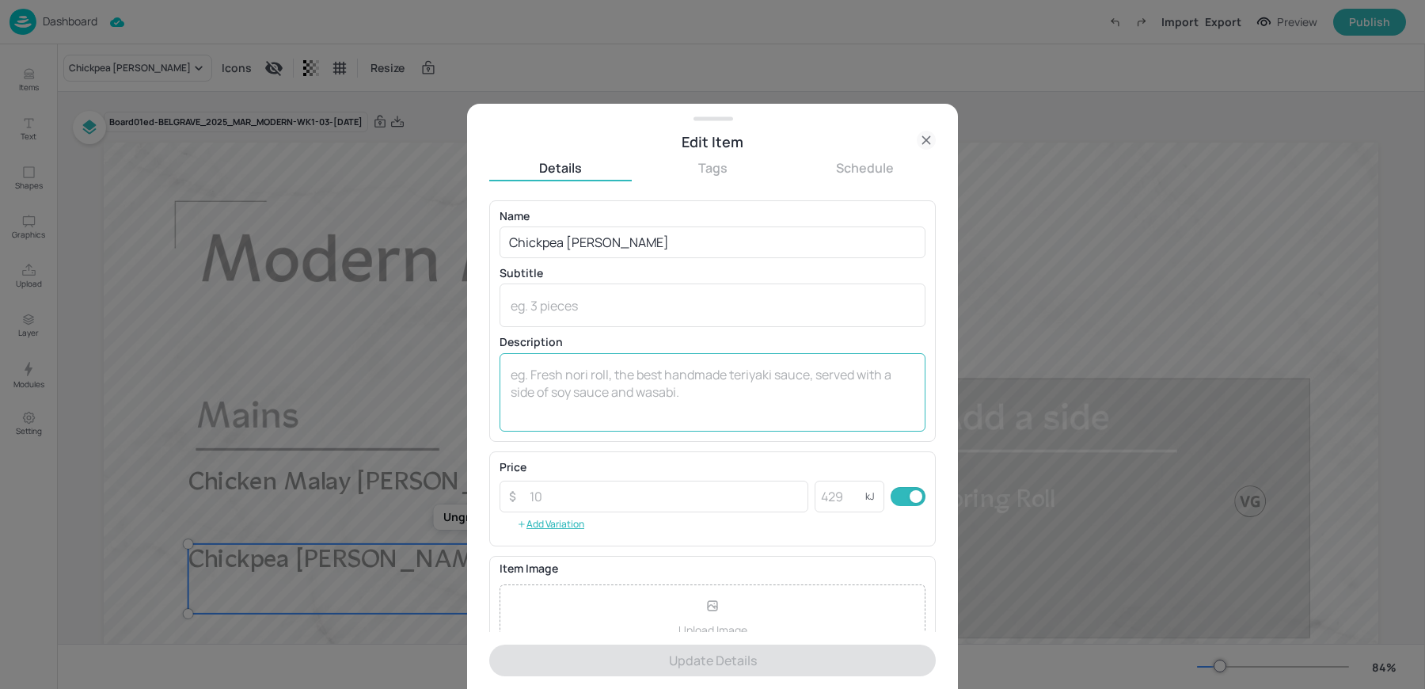
scroll to position [152, 0]
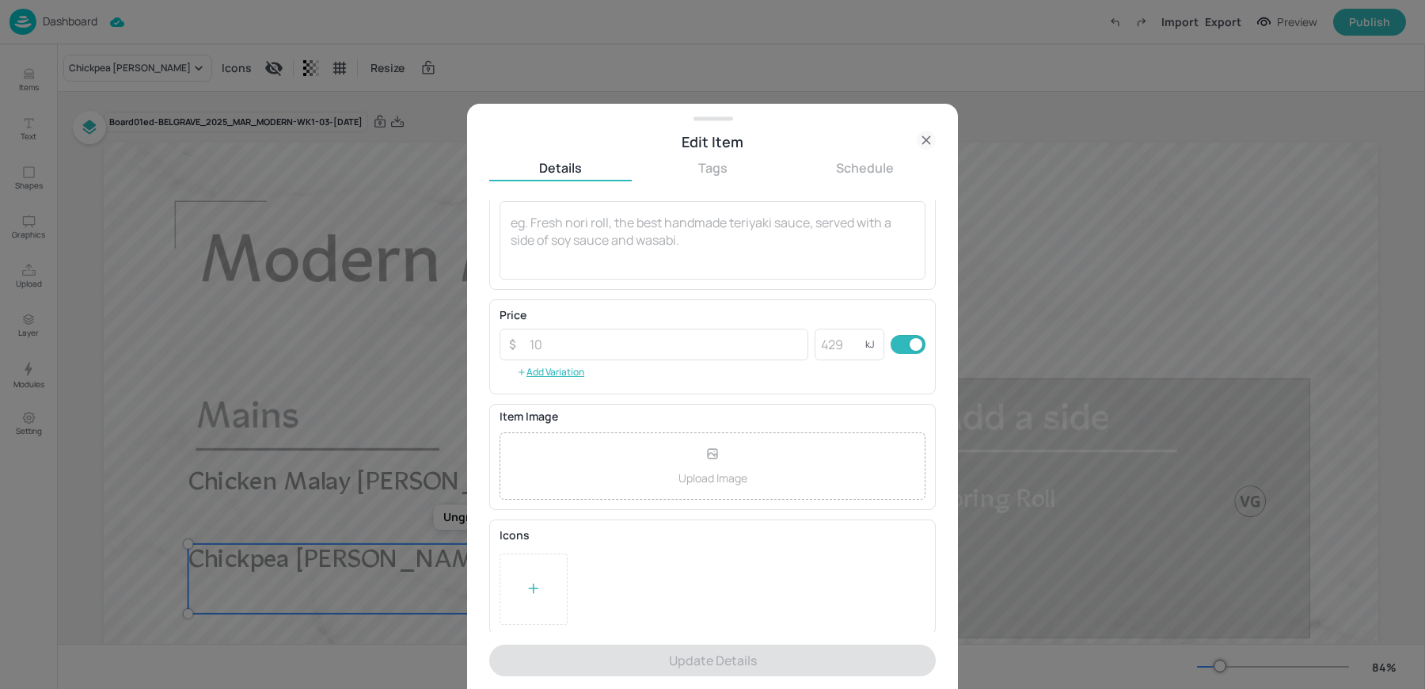
click at [521, 559] on div at bounding box center [534, 588] width 68 height 71
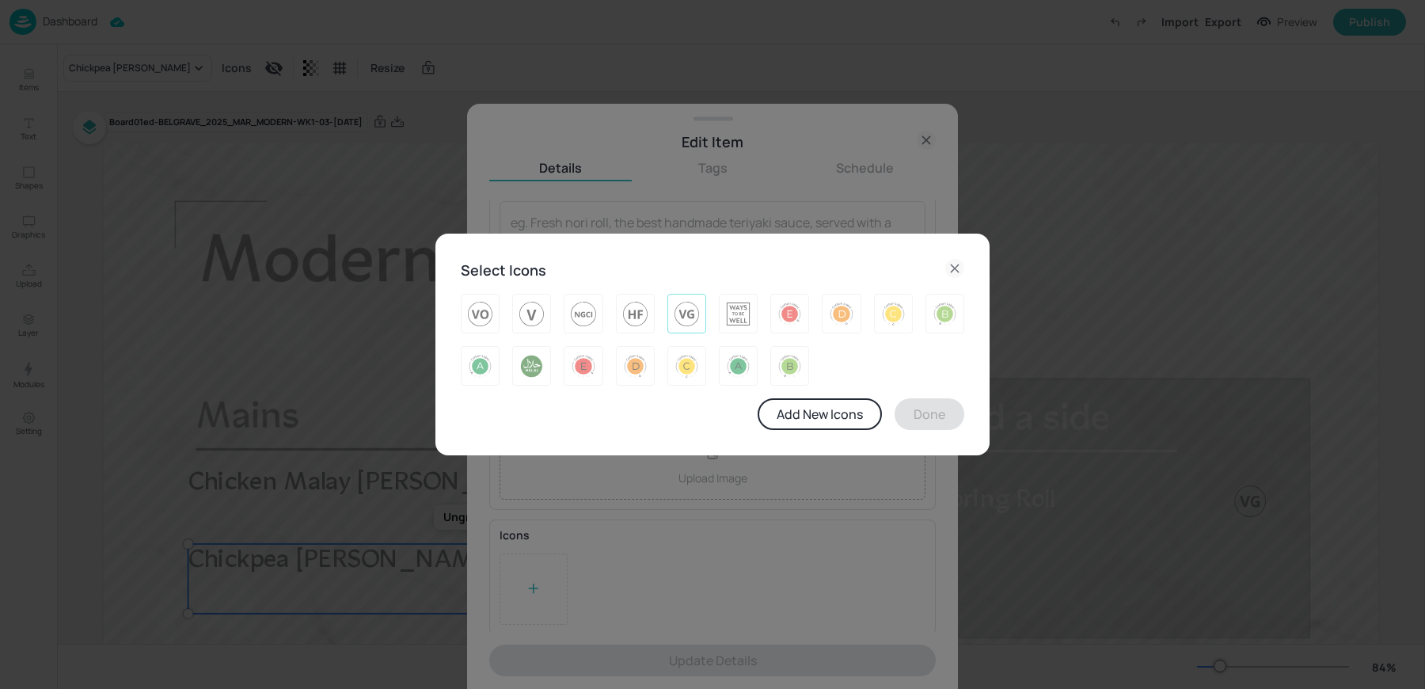
click at [683, 325] on img at bounding box center [687, 313] width 25 height 25
click at [939, 409] on button "Done" at bounding box center [930, 414] width 70 height 32
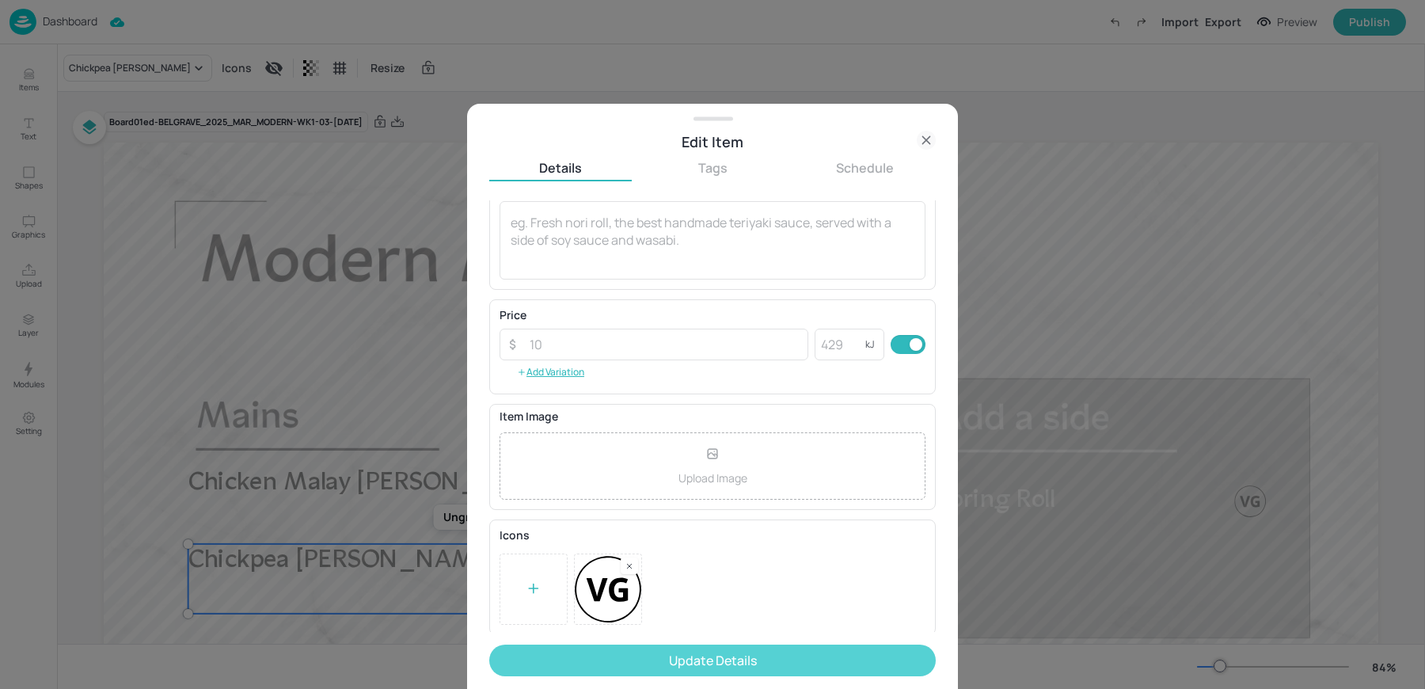
click at [713, 662] on button "Update Details" at bounding box center [712, 661] width 447 height 32
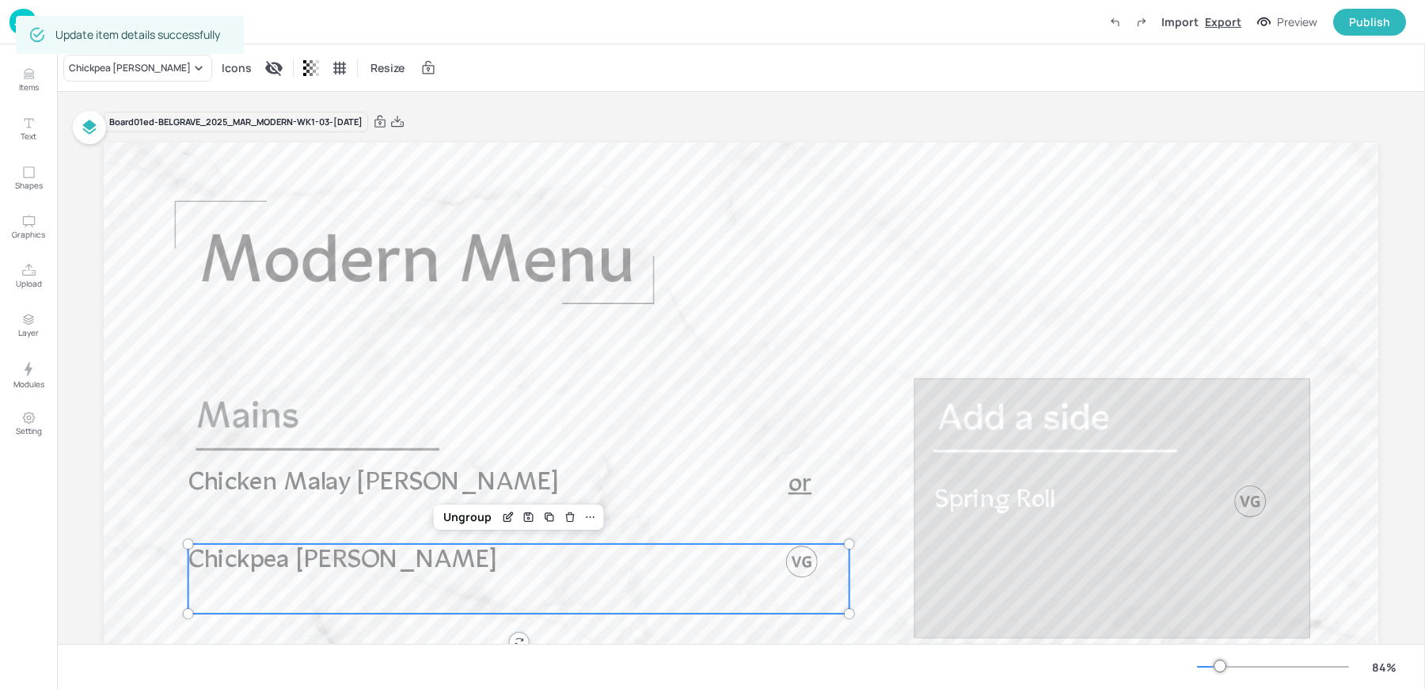
click at [1222, 21] on div "Export" at bounding box center [1223, 21] width 36 height 17
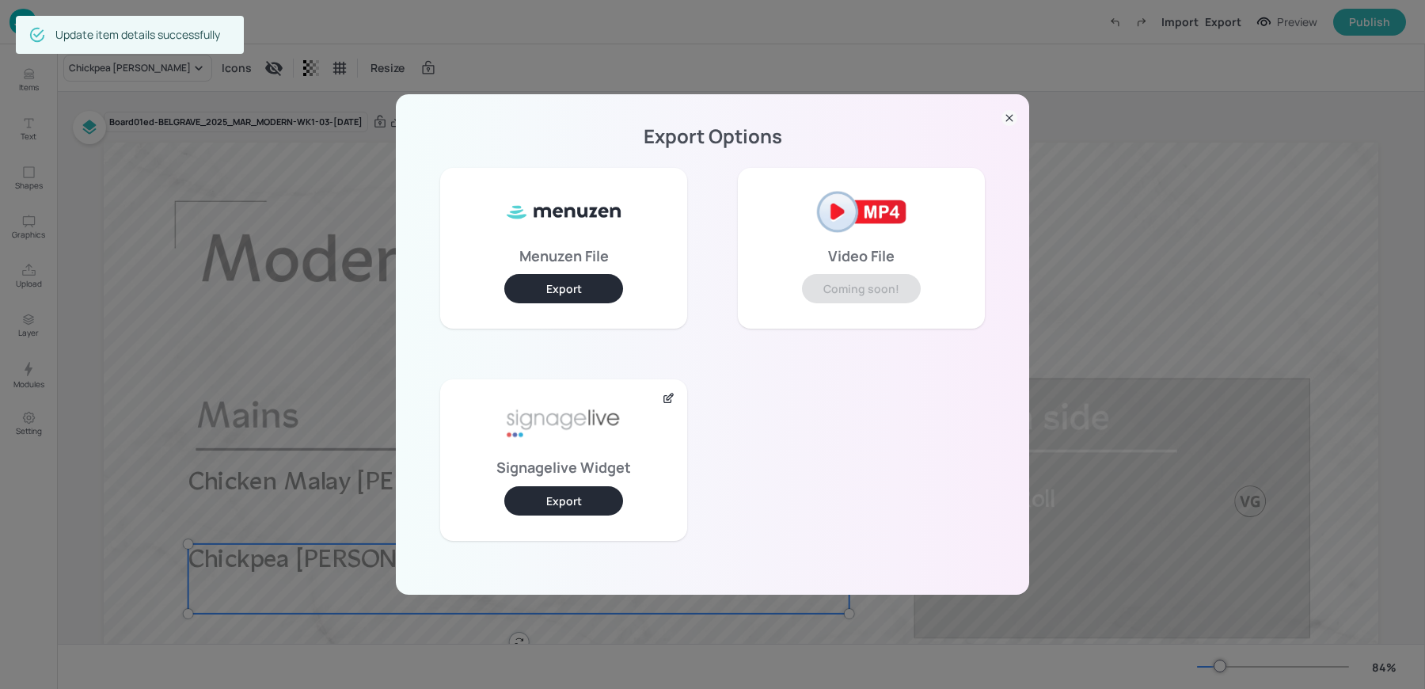
click at [561, 485] on div "Signagelive Widget Export" at bounding box center [563, 459] width 247 height 161
click at [557, 493] on button "Export" at bounding box center [563, 500] width 119 height 29
